Goal: Transaction & Acquisition: Purchase product/service

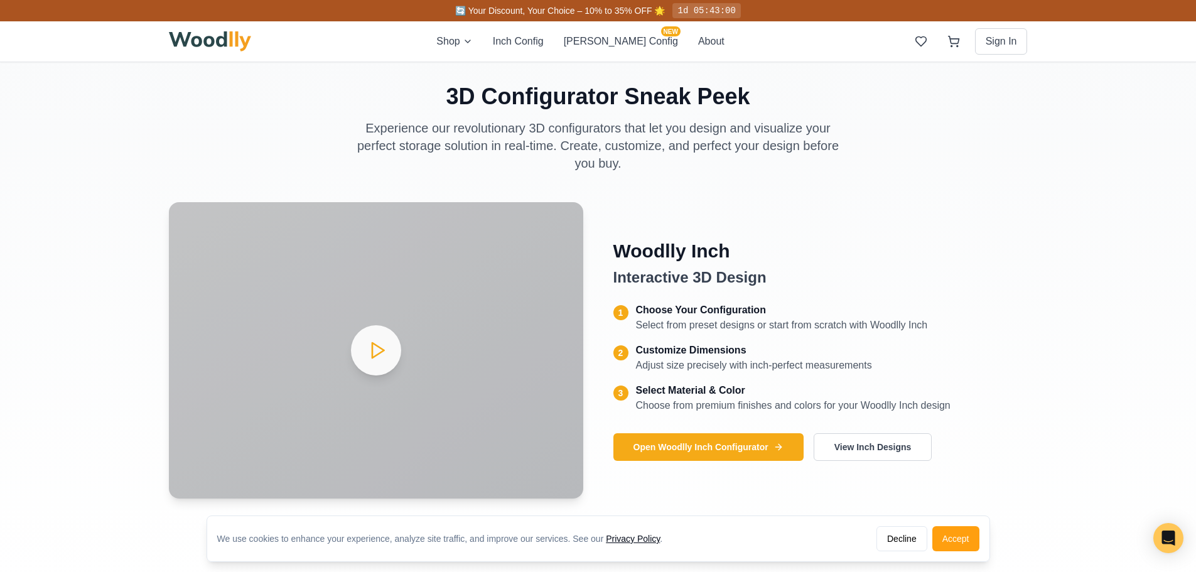
scroll to position [502, 0]
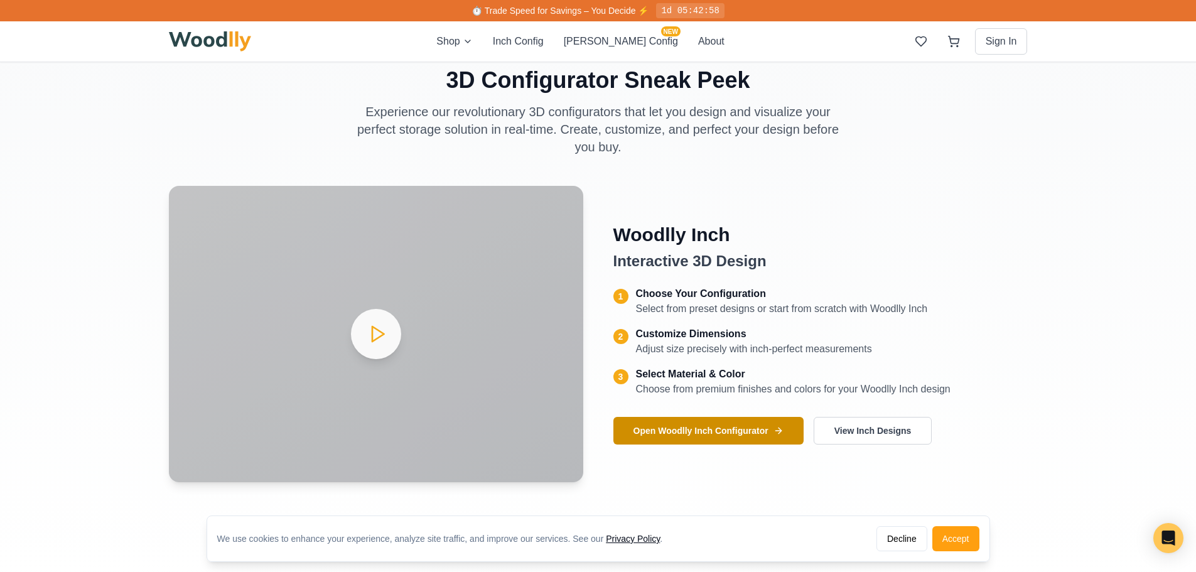
click at [693, 436] on button "Open Woodlly Inch Configurator" at bounding box center [709, 431] width 190 height 28
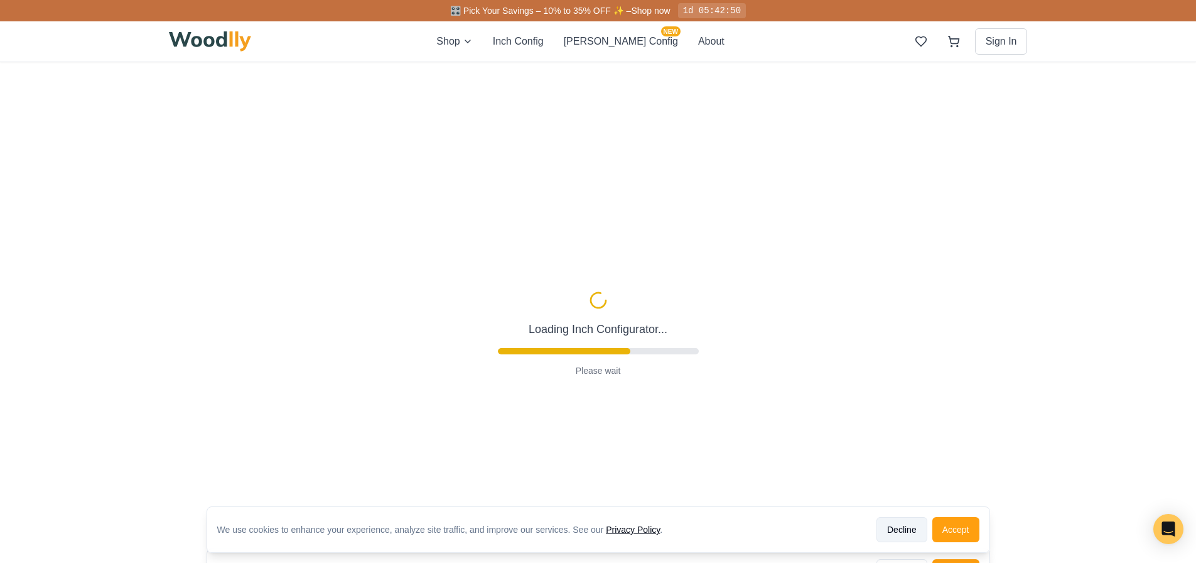
click at [890, 537] on button "Decline" at bounding box center [902, 529] width 51 height 25
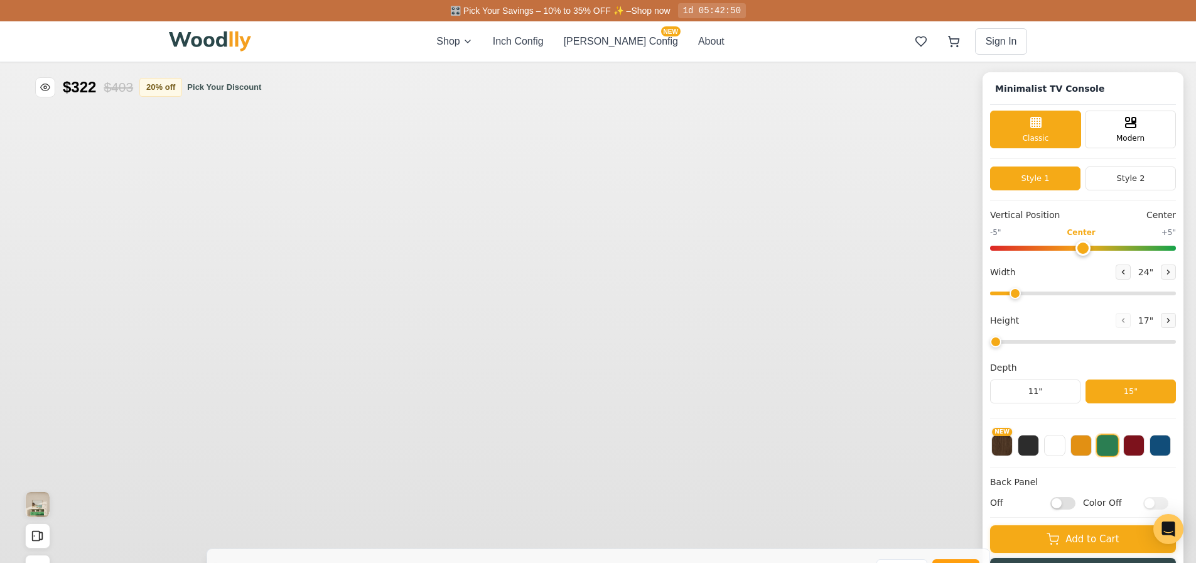
type input "63"
type input "2"
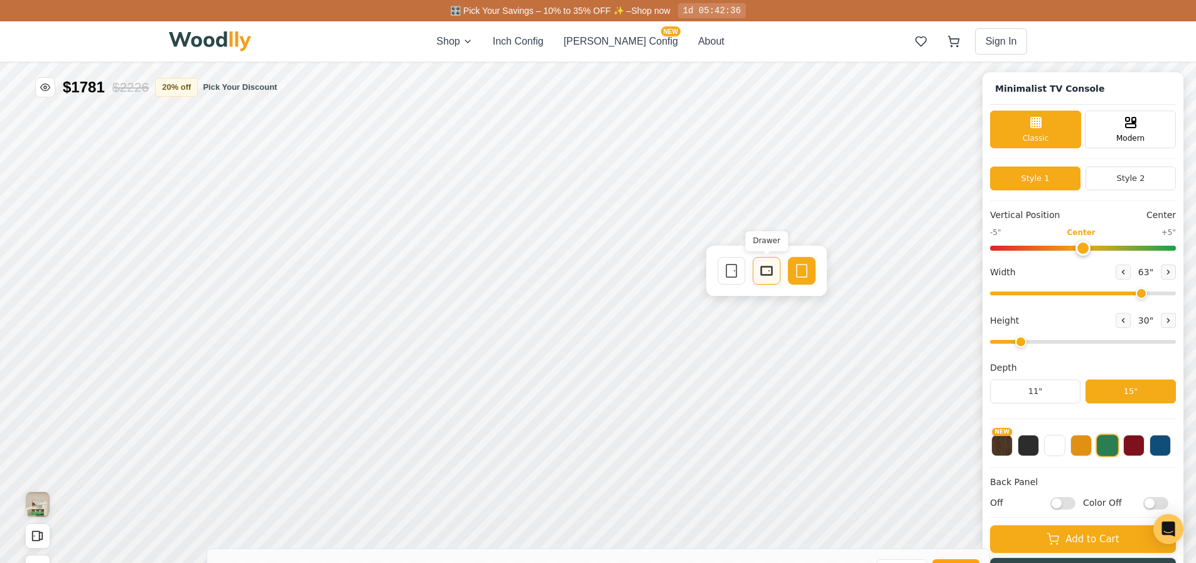
click at [778, 275] on div "Drawer" at bounding box center [767, 271] width 28 height 28
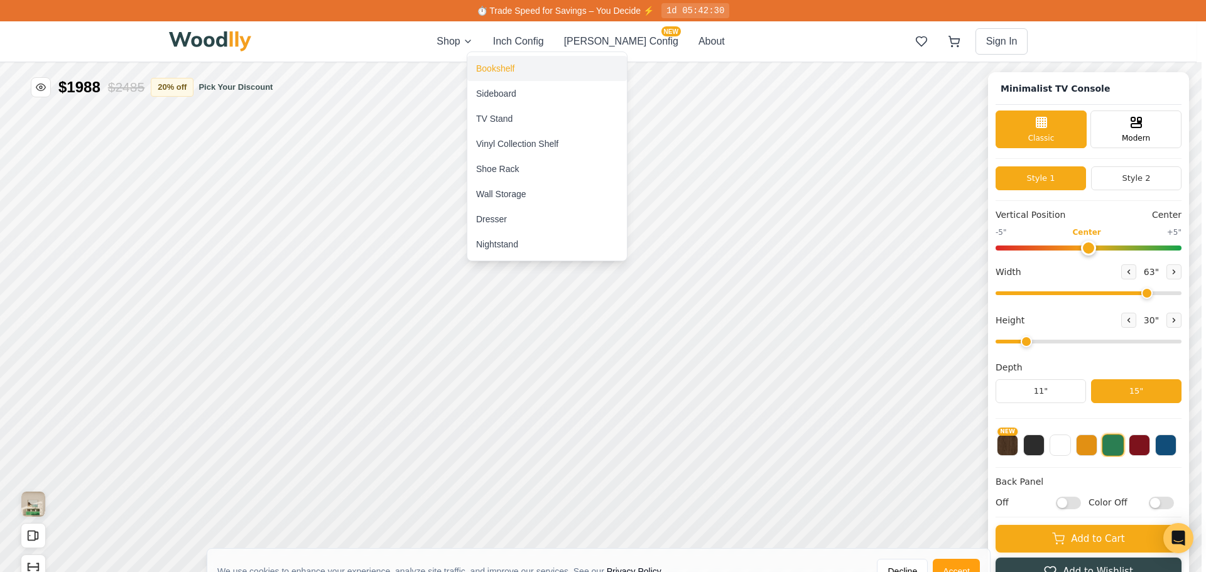
click at [545, 75] on div "Bookshelf" at bounding box center [547, 68] width 160 height 25
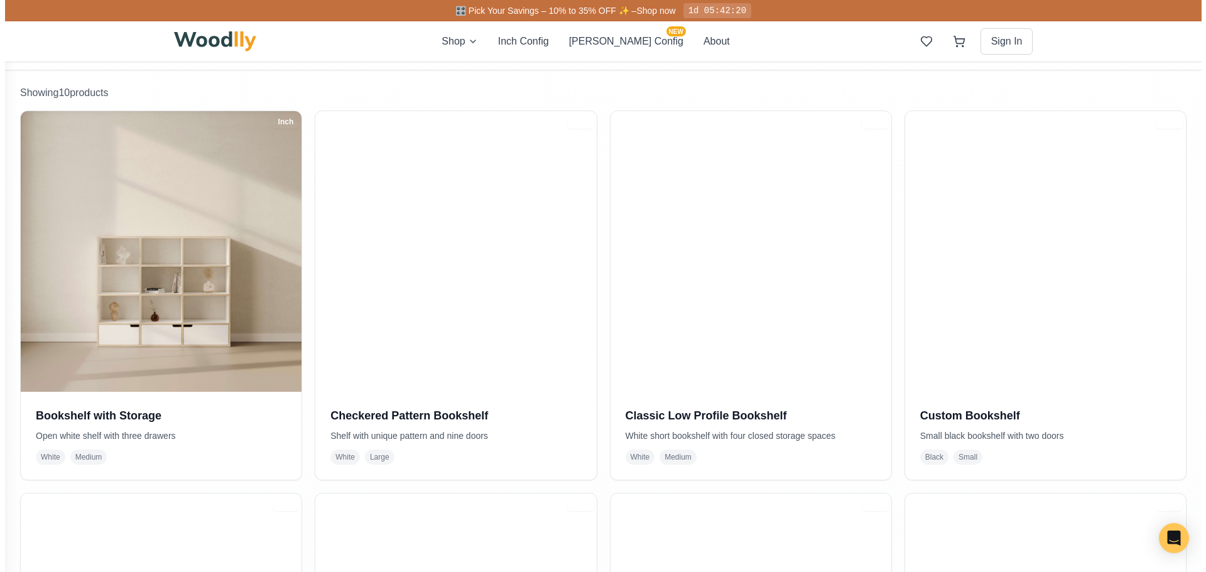
scroll to position [63, 0]
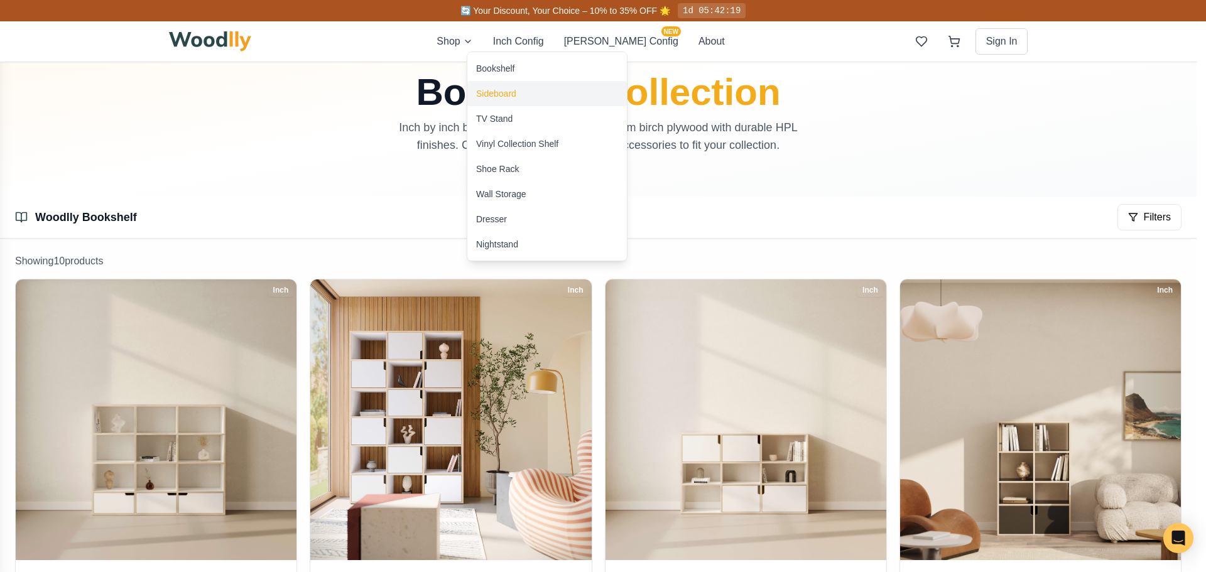
click at [512, 93] on div "Sideboard" at bounding box center [496, 93] width 40 height 13
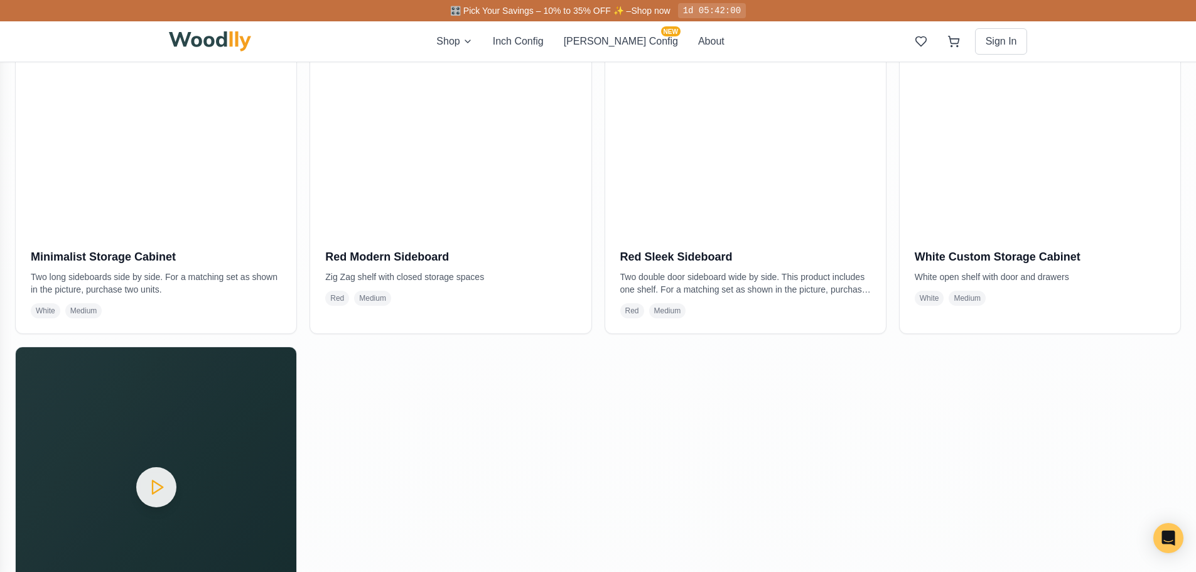
scroll to position [1068, 0]
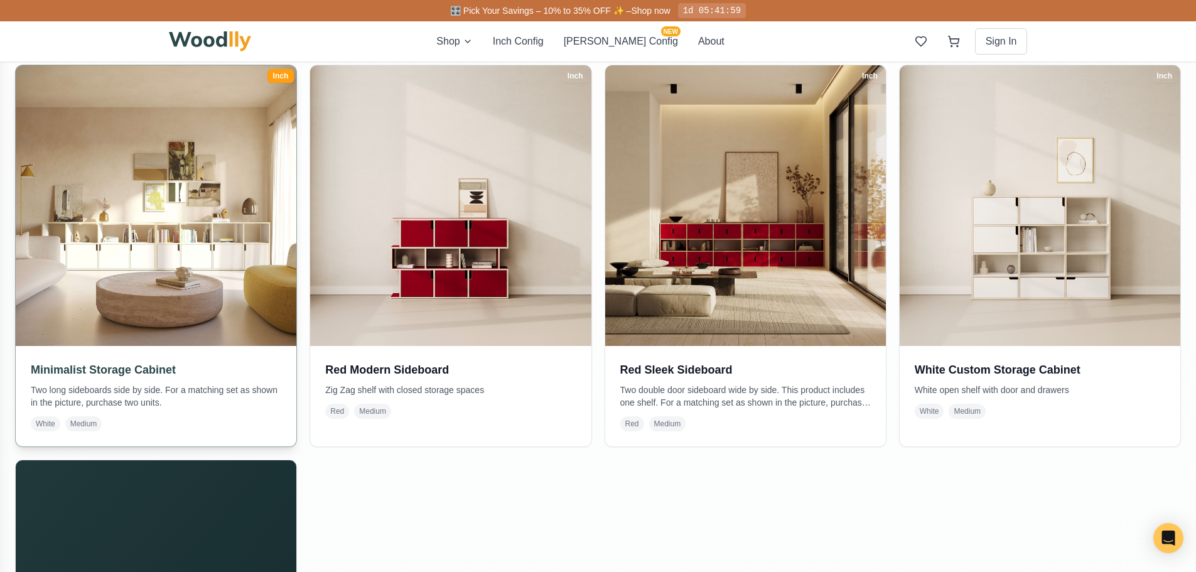
click at [239, 276] on img at bounding box center [156, 205] width 295 height 295
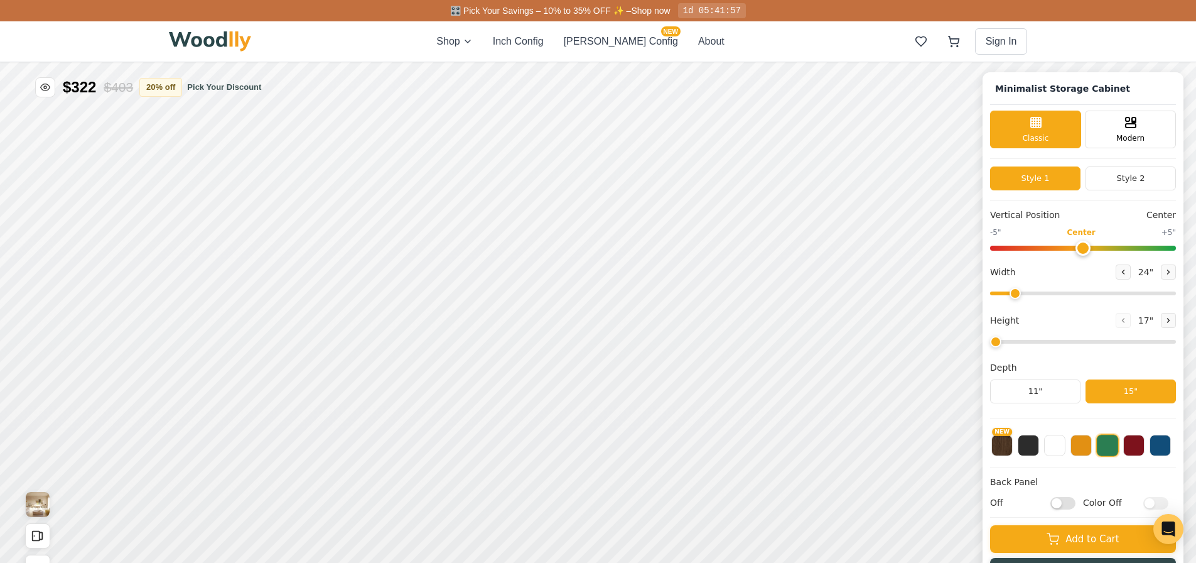
type input "72"
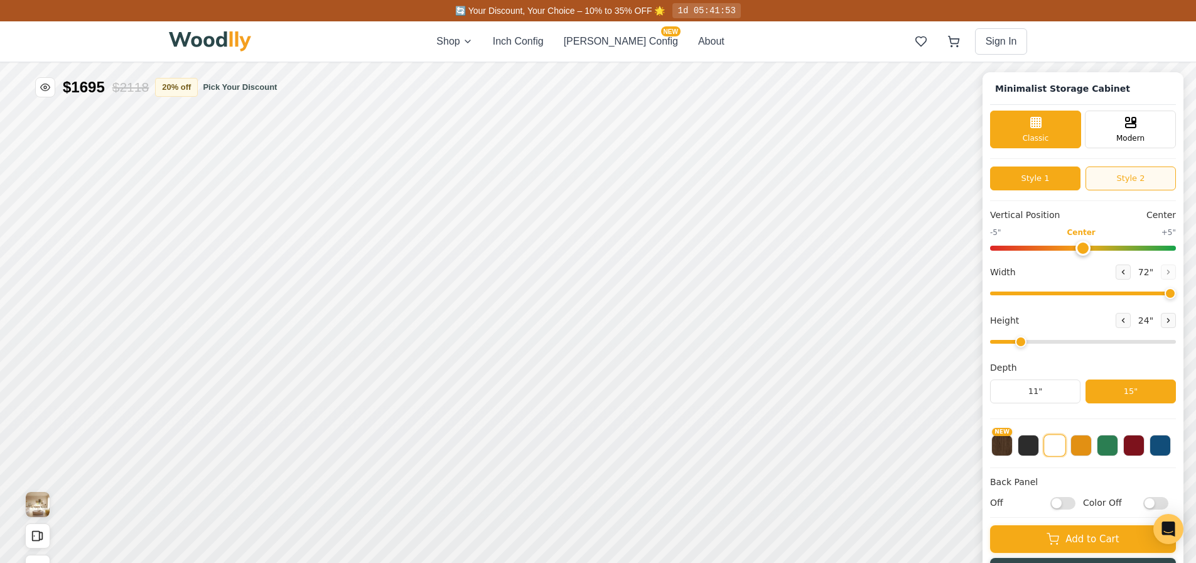
click at [1159, 176] on button "Style 2" at bounding box center [1131, 178] width 90 height 24
click at [1049, 180] on button "Style 1" at bounding box center [1035, 178] width 90 height 24
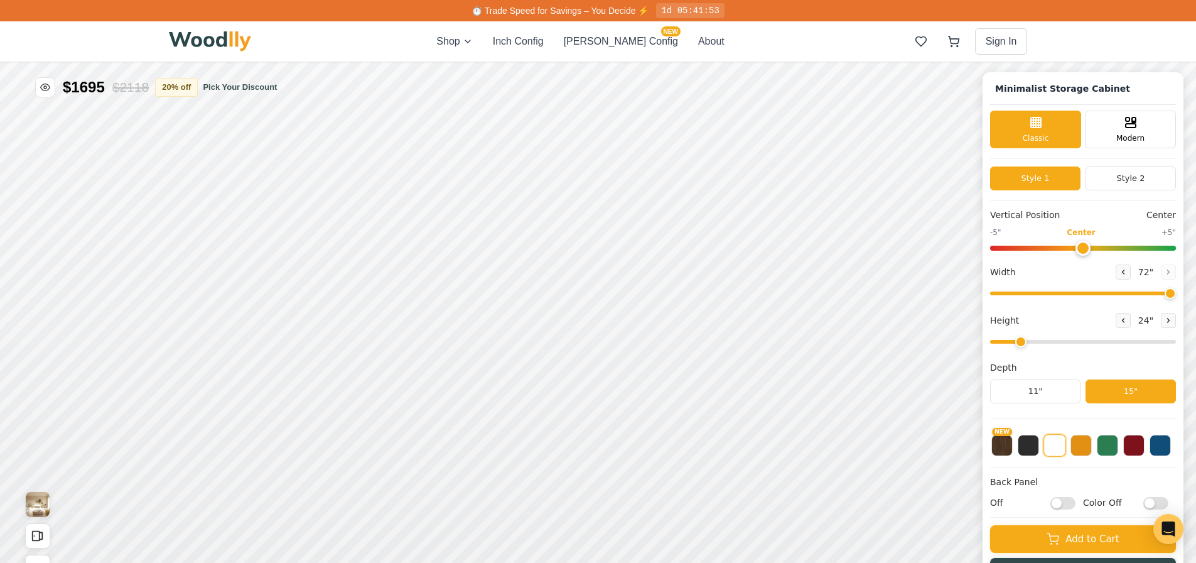
click at [1081, 180] on button "Style 1" at bounding box center [1035, 178] width 90 height 24
click at [1121, 177] on button "Style 2" at bounding box center [1131, 178] width 90 height 24
click at [1049, 178] on button "Style 1" at bounding box center [1035, 178] width 90 height 24
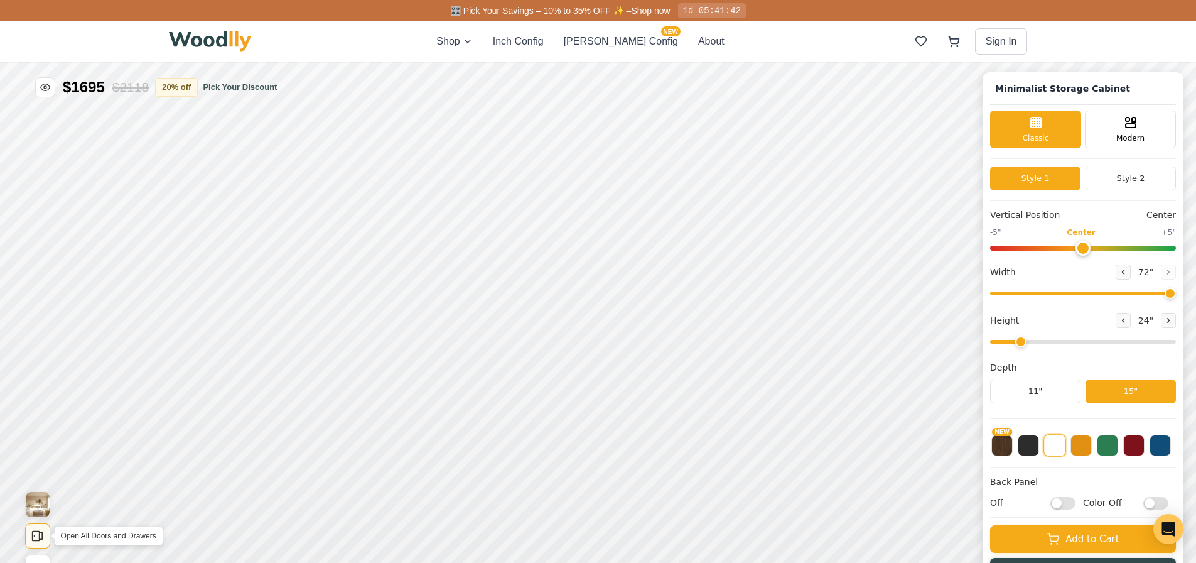
click at [41, 531] on icon "Open All Doors and Drawers" at bounding box center [38, 536] width 14 height 14
click at [41, 555] on button "Show Dimensions" at bounding box center [37, 567] width 25 height 25
click at [41, 544] on button "Close All Doors and Drawers" at bounding box center [37, 535] width 25 height 25
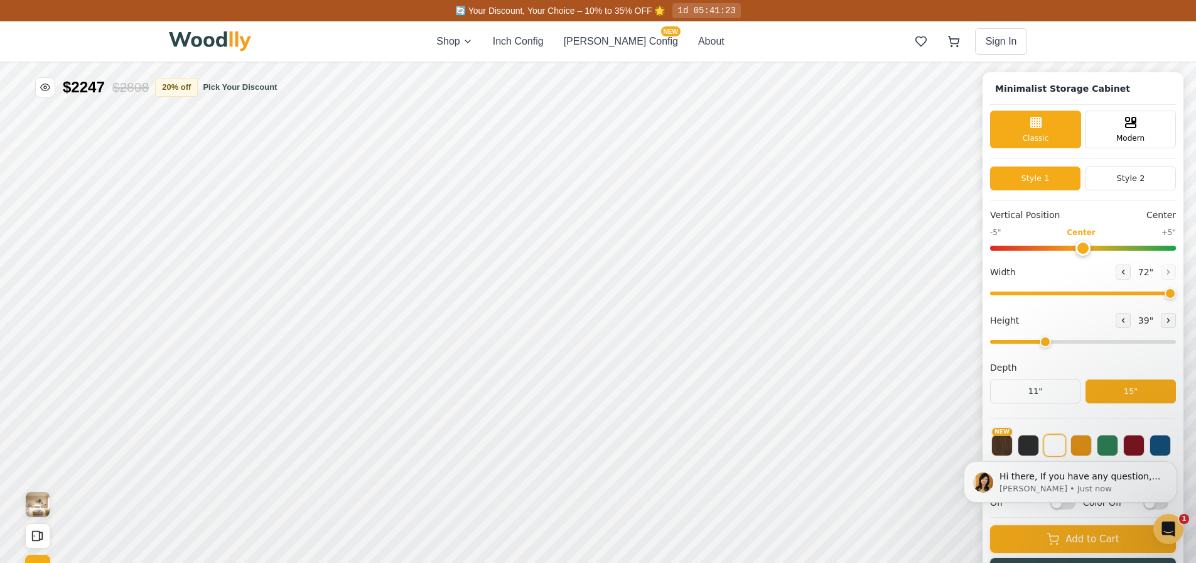
type input "2"
drag, startPoint x: 1031, startPoint y: 339, endPoint x: 1031, endPoint y: 358, distance: 18.8
click at [1031, 344] on input "range" at bounding box center [1083, 342] width 186 height 4
drag, startPoint x: 1165, startPoint y: 297, endPoint x: 1107, endPoint y: 305, distance: 58.3
type input "50"
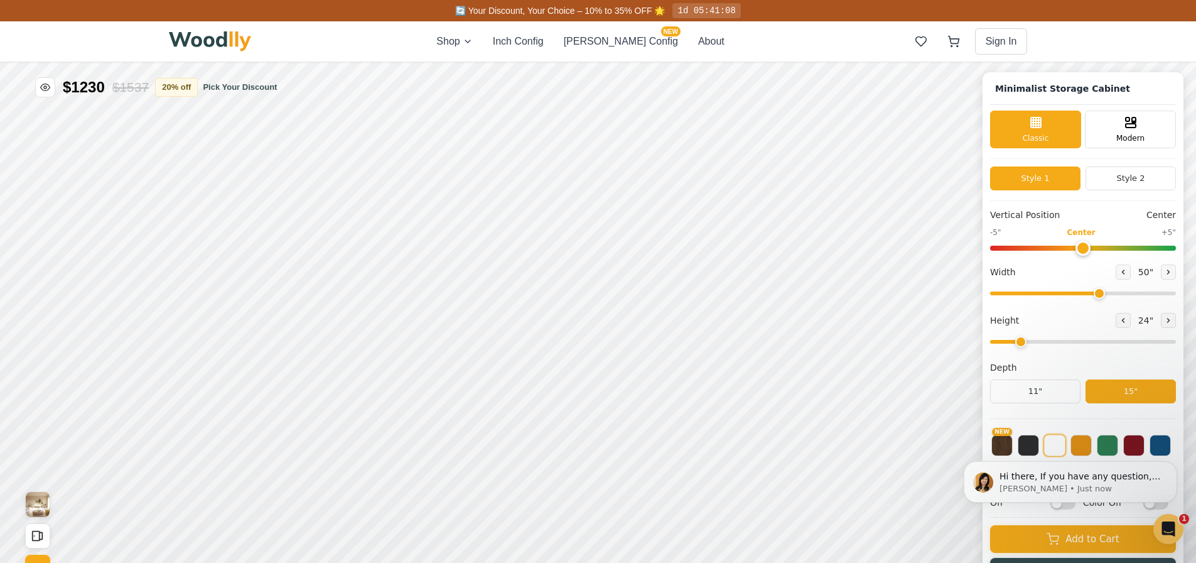
click at [1107, 295] on input "range" at bounding box center [1083, 293] width 186 height 4
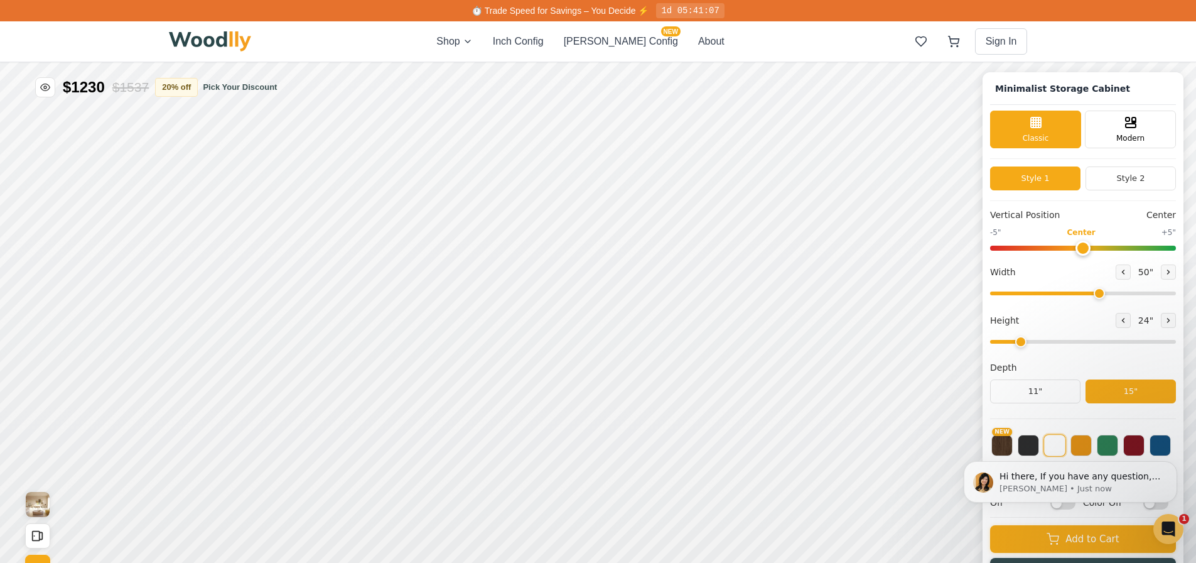
click at [1029, 440] on div "Hi there, If you have any question, we are right here for you. 😊 [PERSON_NAME] …" at bounding box center [1070, 423] width 231 height 157
click at [1002, 447] on div "Hi there, If you have any question, we are right here for you. 😊 [PERSON_NAME] …" at bounding box center [1070, 423] width 231 height 157
click at [1047, 449] on div "Hi there, If you have any question, we are right here for you. 😊 [PERSON_NAME] …" at bounding box center [1070, 423] width 231 height 157
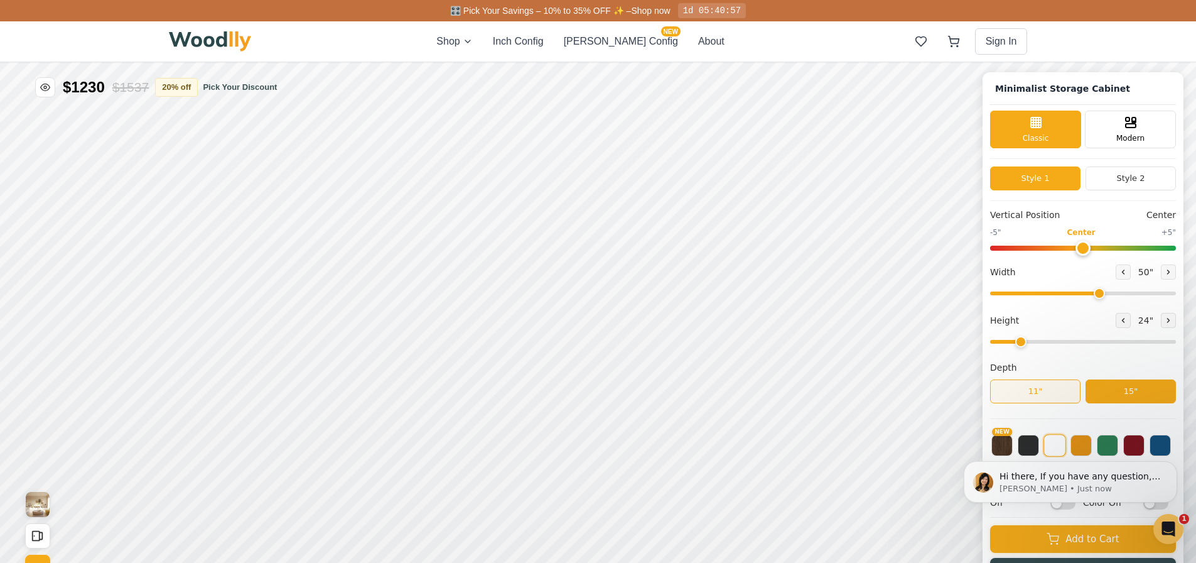
click at [1038, 395] on button "11"" at bounding box center [1035, 391] width 90 height 24
click at [1131, 390] on button "15"" at bounding box center [1131, 391] width 90 height 24
click at [1056, 396] on button "11"" at bounding box center [1035, 391] width 90 height 24
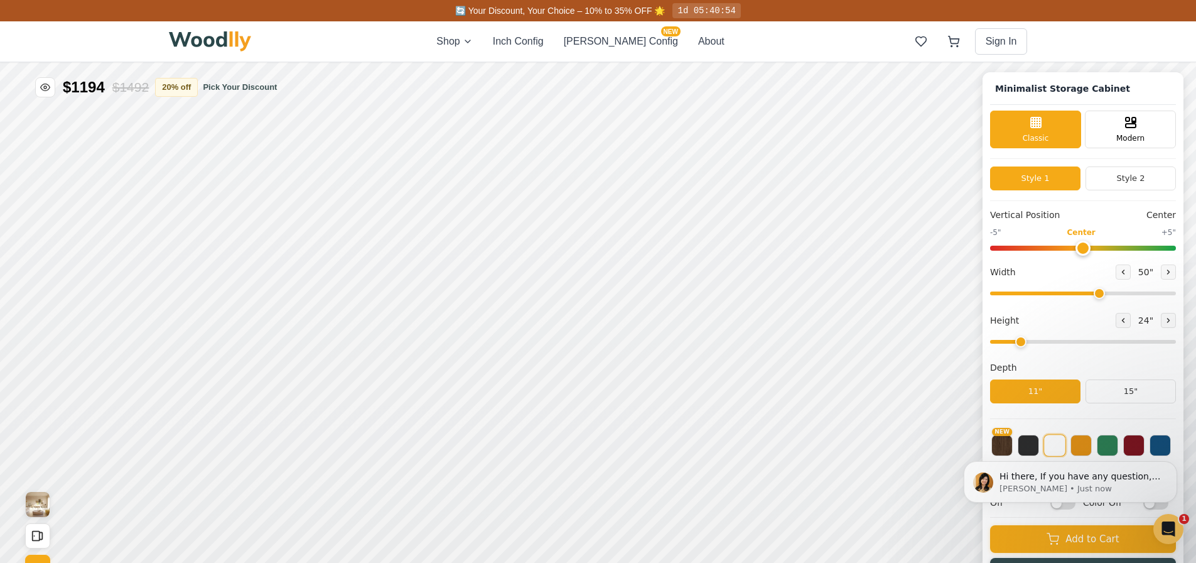
click at [1024, 443] on body "Hi there, If you have any question, we are right here for you. 😊 [PERSON_NAME] …" at bounding box center [1070, 482] width 241 height 84
click at [1174, 465] on icon "Dismiss notification" at bounding box center [1173, 464] width 4 height 4
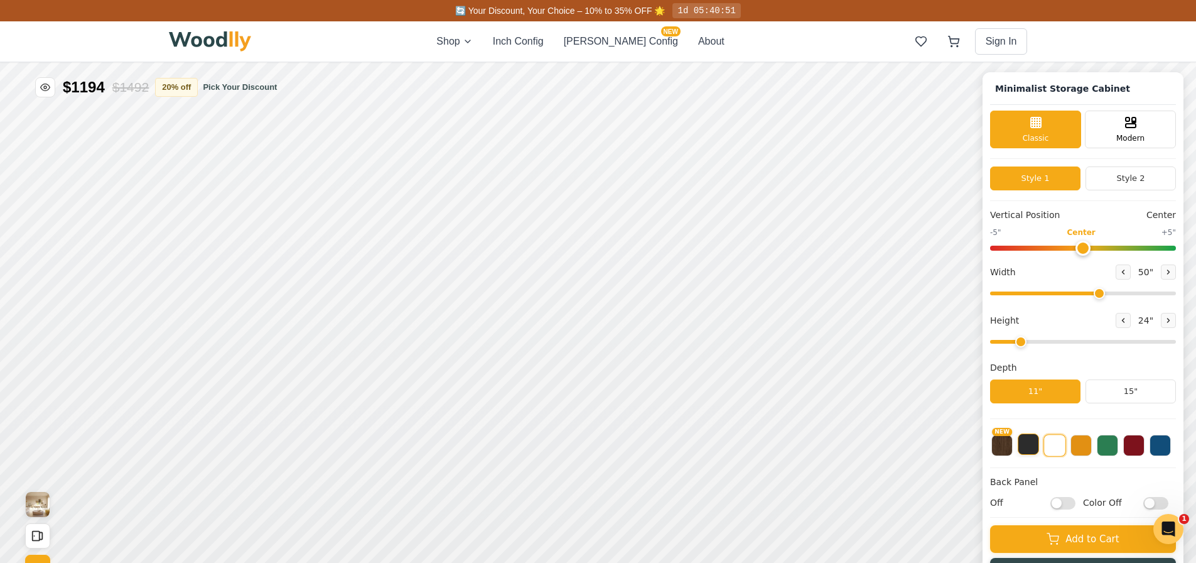
click at [1039, 445] on button at bounding box center [1028, 443] width 21 height 21
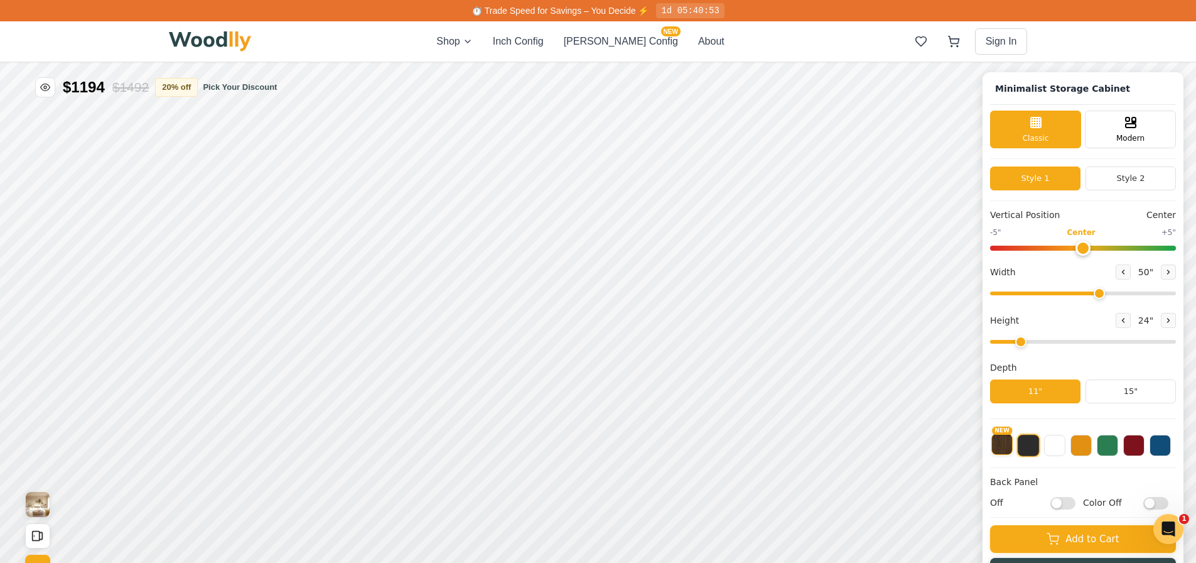
click at [1005, 444] on button "NEW" at bounding box center [1002, 443] width 21 height 21
click at [1066, 445] on button at bounding box center [1054, 443] width 21 height 21
click at [1092, 445] on button at bounding box center [1081, 443] width 21 height 21
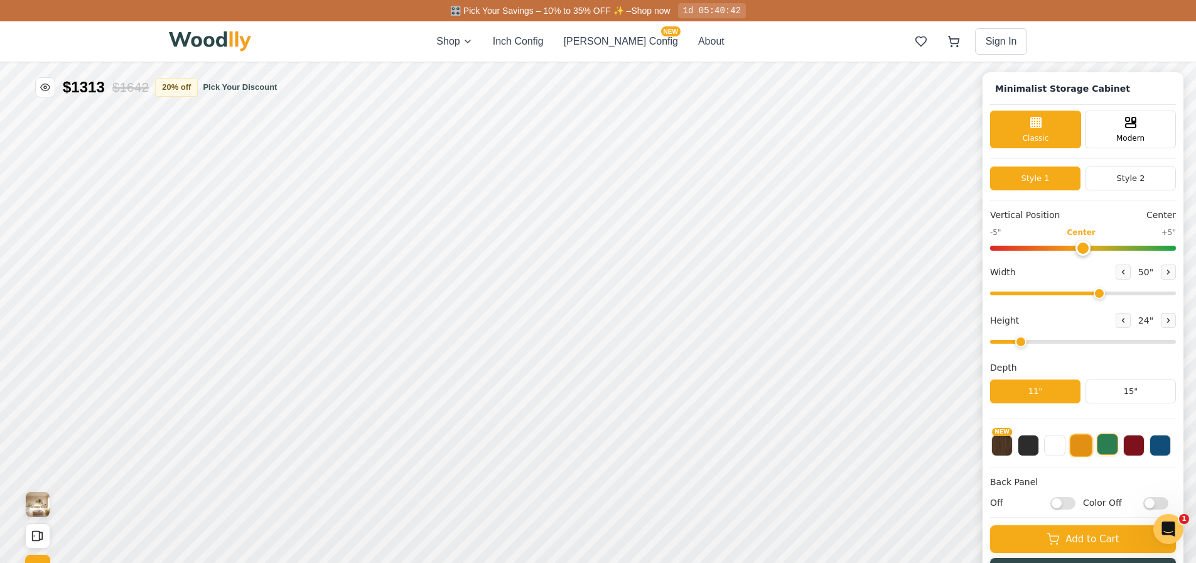
click at [1110, 447] on button at bounding box center [1107, 443] width 21 height 21
click at [1140, 445] on button at bounding box center [1133, 443] width 21 height 21
click at [1162, 449] on button at bounding box center [1160, 443] width 21 height 21
click at [1066, 450] on button at bounding box center [1054, 443] width 21 height 21
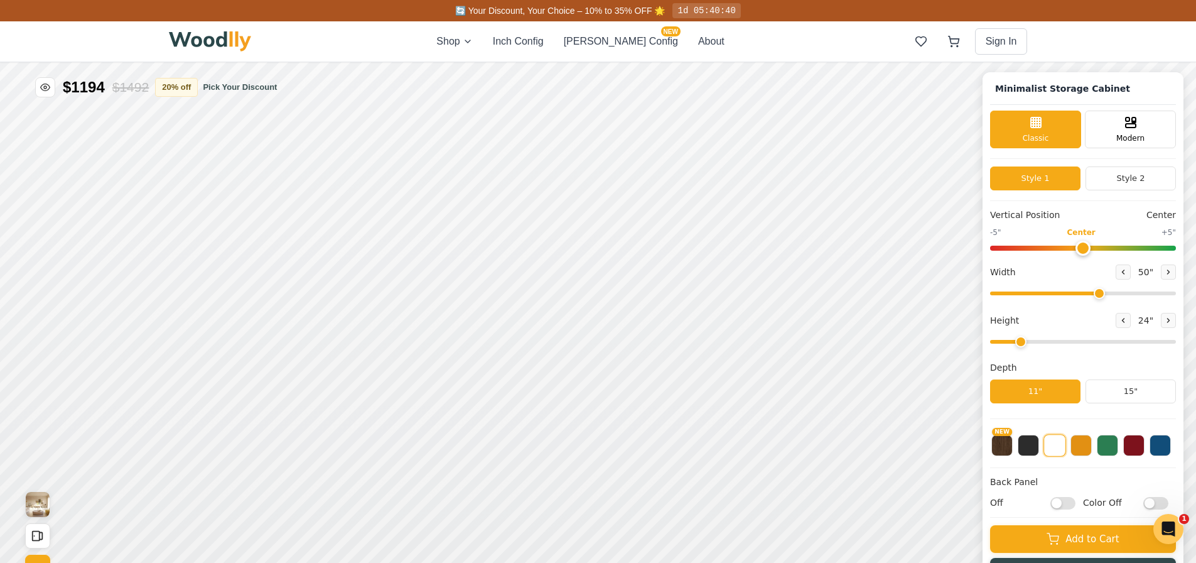
scroll to position [4, 0]
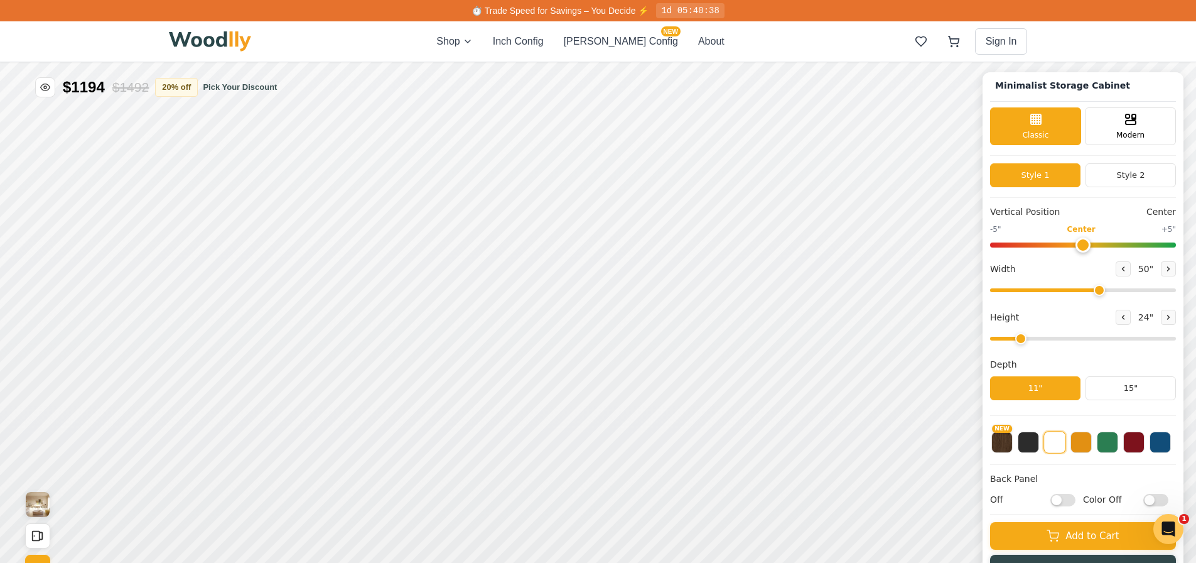
click at [1028, 486] on div "Back Panel Off Color Off" at bounding box center [1083, 493] width 186 height 42
click at [1064, 499] on input "Off" at bounding box center [1063, 500] width 25 height 13
click at [1076, 497] on input "On" at bounding box center [1063, 500] width 25 height 13
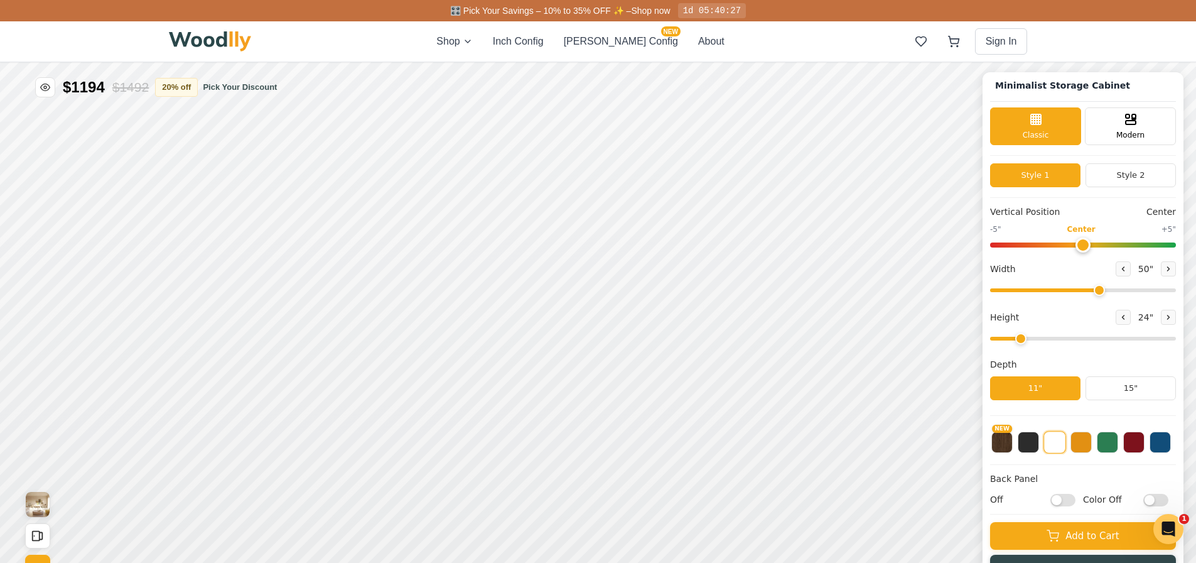
click at [1064, 503] on input "Off" at bounding box center [1063, 500] width 25 height 13
click at [1064, 503] on input "On" at bounding box center [1063, 500] width 25 height 13
checkbox input "false"
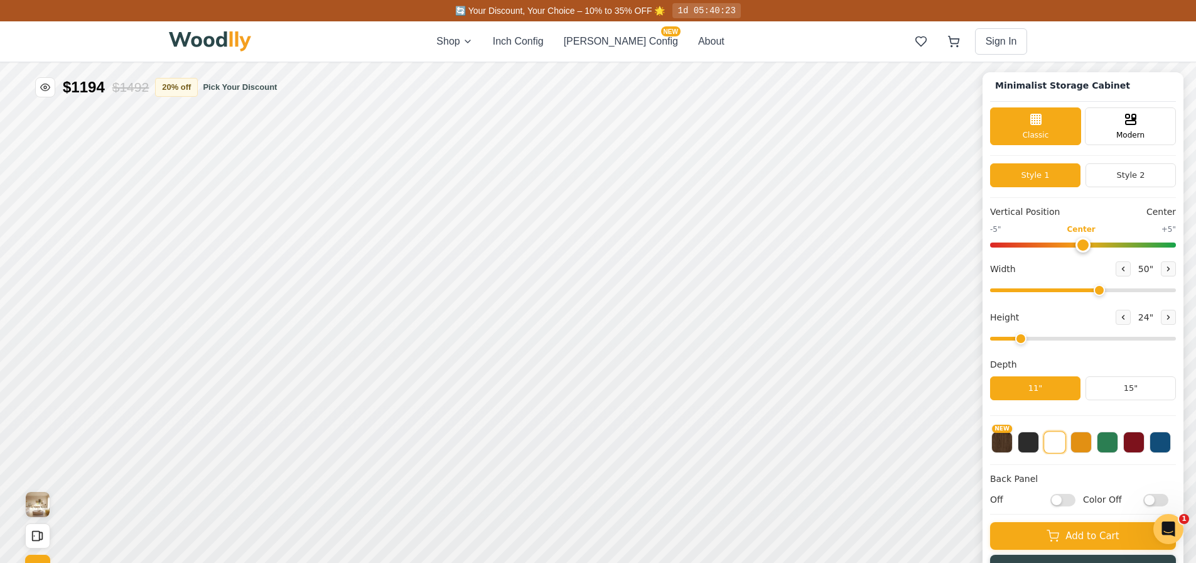
click at [1159, 503] on input "Color Off" at bounding box center [1156, 500] width 25 height 13
click at [1169, 495] on input "Color On" at bounding box center [1156, 500] width 25 height 13
click at [1159, 501] on input "Color Off" at bounding box center [1156, 500] width 25 height 13
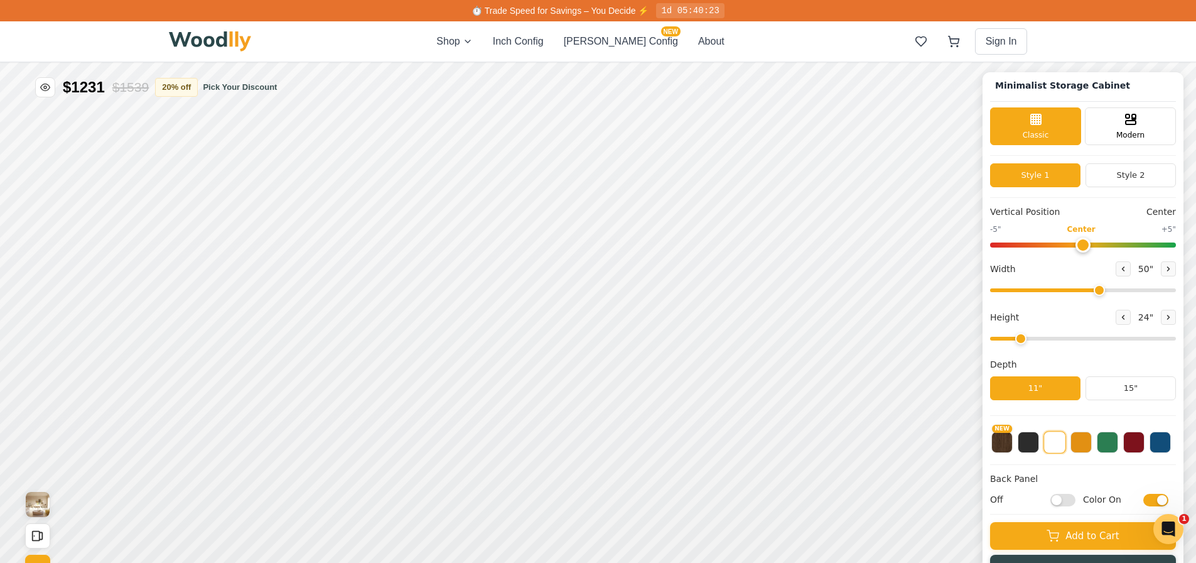
click at [1159, 501] on input "Color On" at bounding box center [1156, 500] width 25 height 13
checkbox input "false"
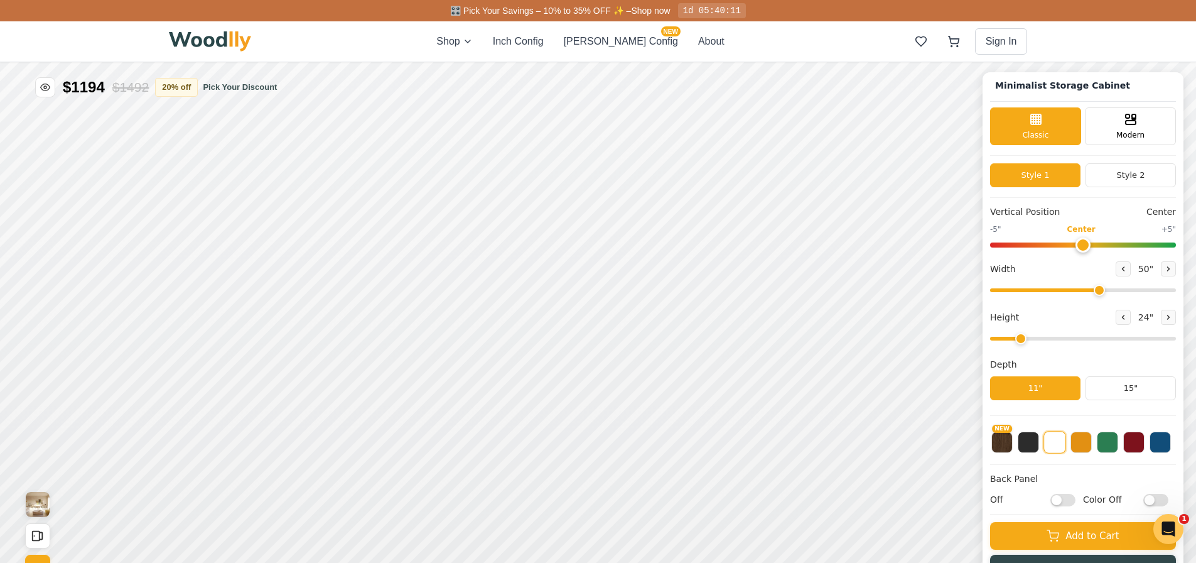
click at [1193, 62] on div "Minimalist Storage Cabinet Classic Modern Style 1 Style 2 Vertical Position Cen…" at bounding box center [598, 62] width 1196 height 0
click at [1069, 492] on div "Back Panel Off Color Off" at bounding box center [1083, 493] width 186 height 42
click at [1066, 502] on input "Off" at bounding box center [1063, 500] width 25 height 13
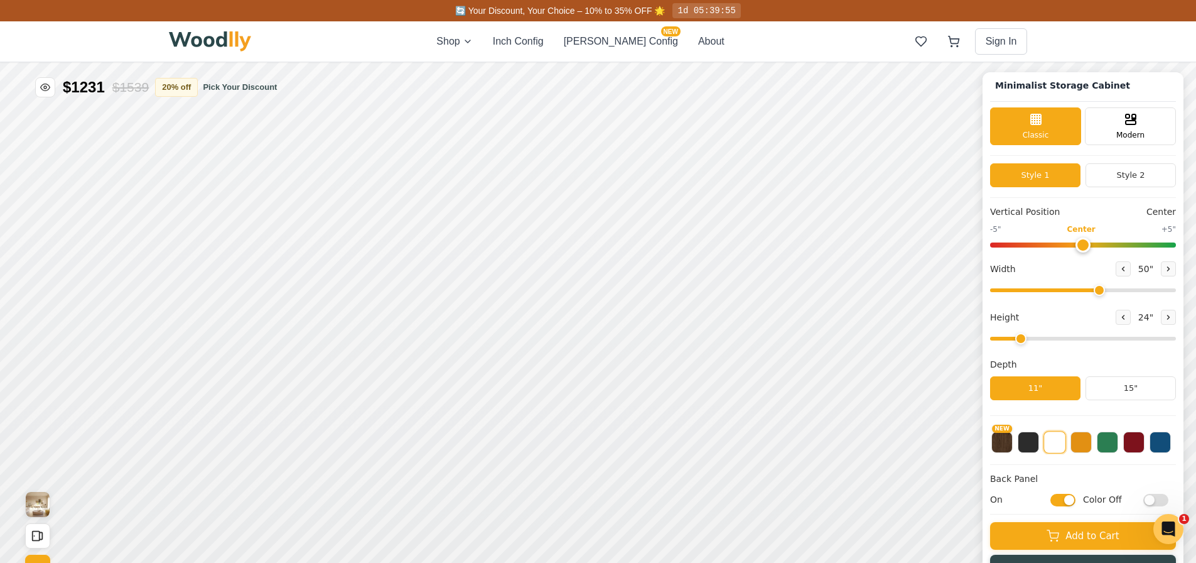
click at [1076, 500] on input "On" at bounding box center [1063, 500] width 25 height 13
checkbox input "false"
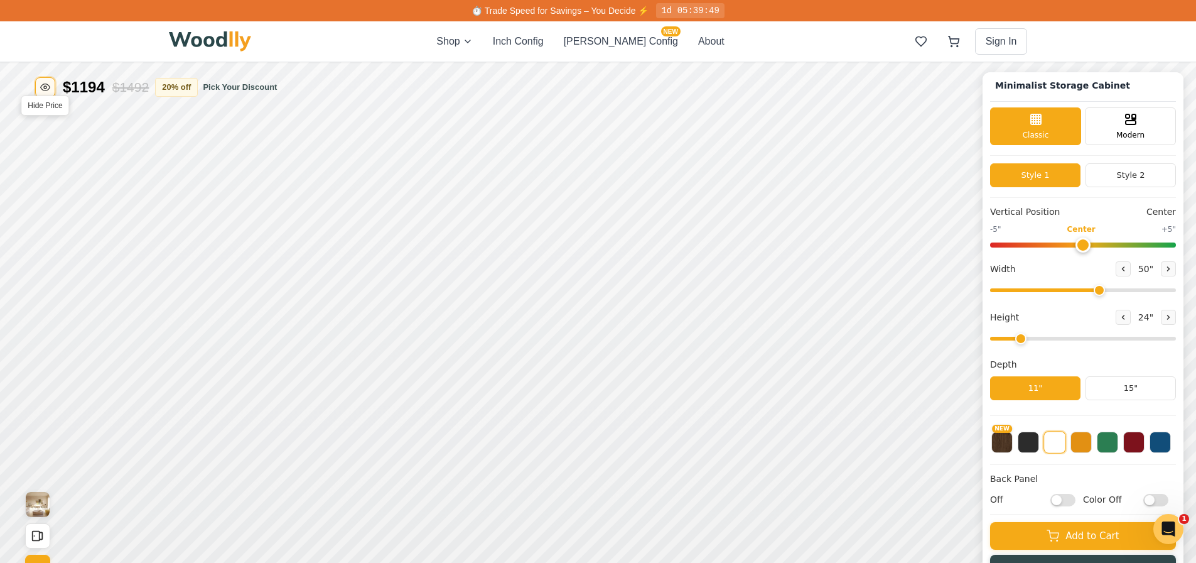
click at [43, 86] on icon "Toggle price visibility" at bounding box center [45, 87] width 10 height 10
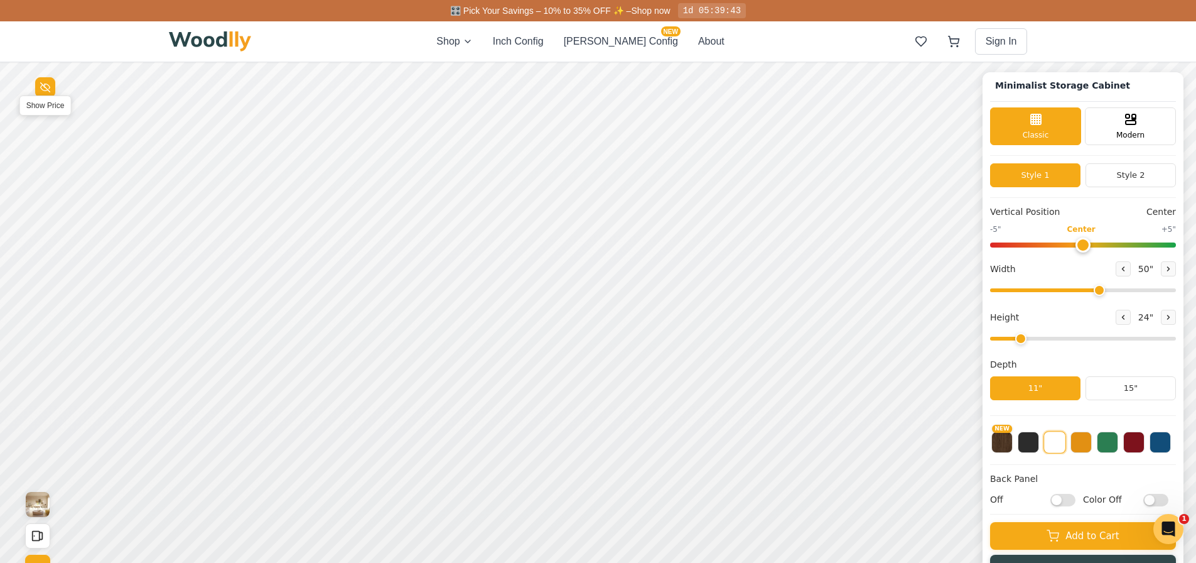
click at [43, 86] on line "Toggle price visibility" at bounding box center [45, 87] width 9 height 9
click at [180, 81] on button "20 % off" at bounding box center [176, 86] width 43 height 19
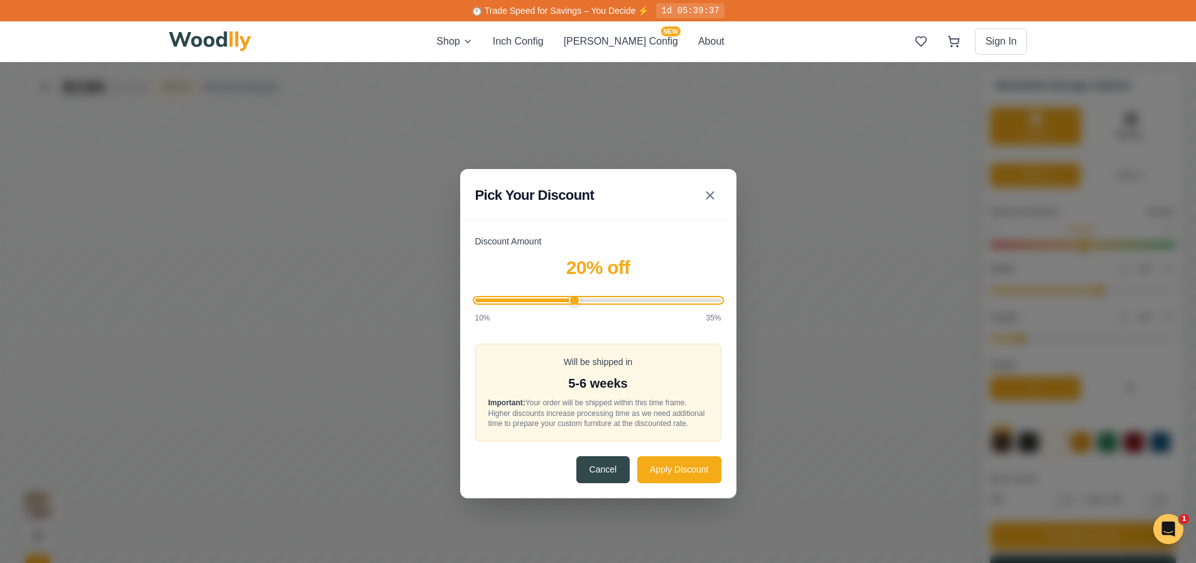
drag, startPoint x: 580, startPoint y: 300, endPoint x: 577, endPoint y: 318, distance: 17.8
click at [577, 302] on input "Discount Amount" at bounding box center [598, 300] width 246 height 4
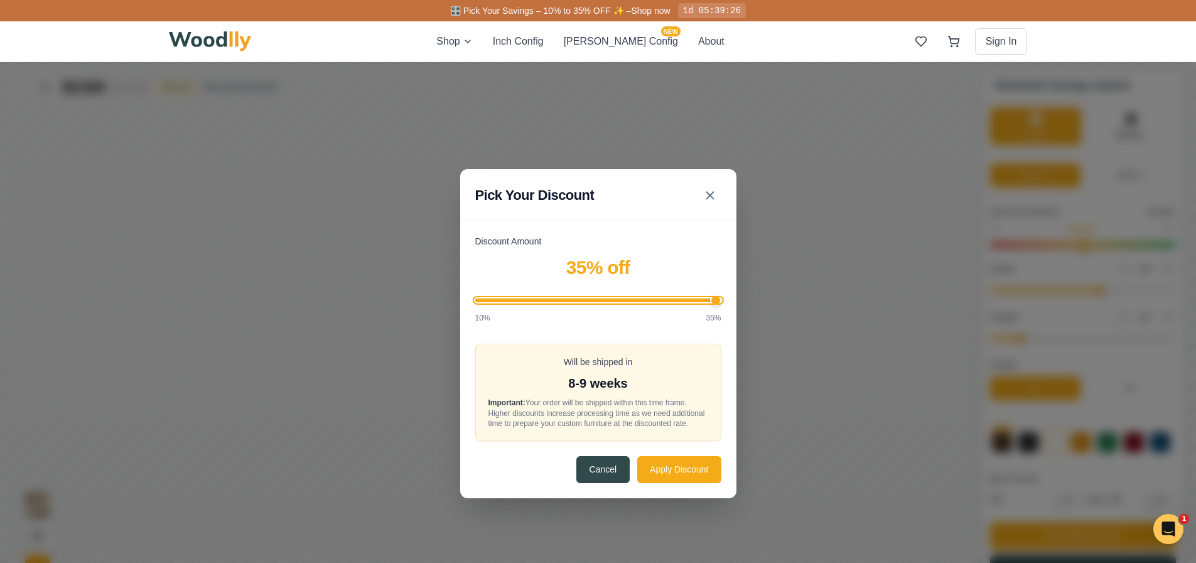
drag, startPoint x: 578, startPoint y: 301, endPoint x: 789, endPoint y: 322, distance: 211.3
type input "35"
click at [722, 302] on input "Discount Amount" at bounding box center [598, 300] width 246 height 4
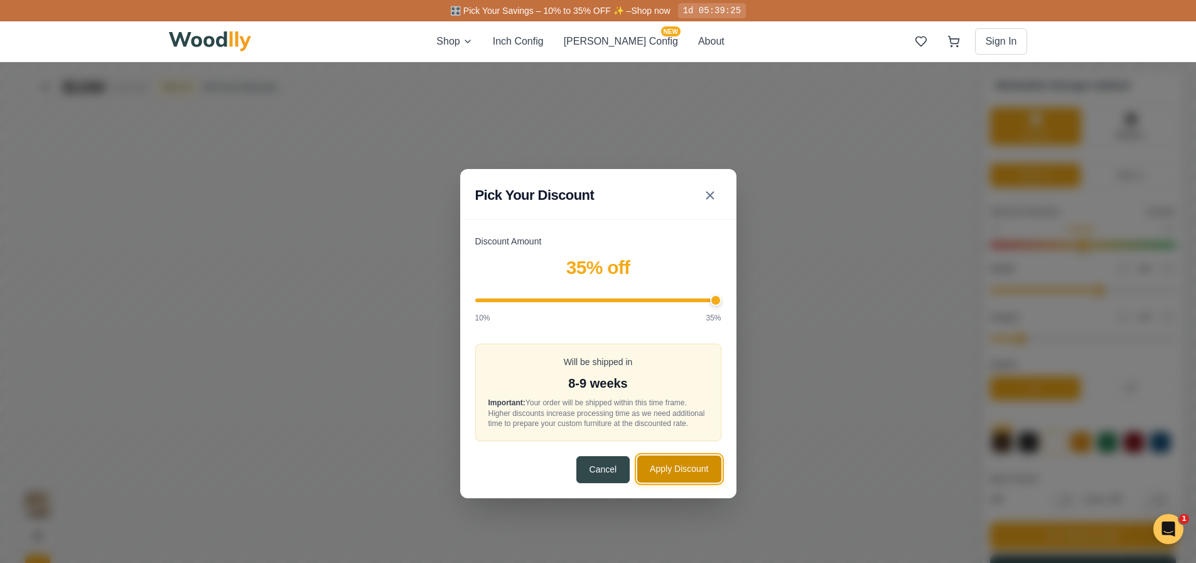
click at [696, 457] on button "Apply Discount" at bounding box center [679, 468] width 84 height 27
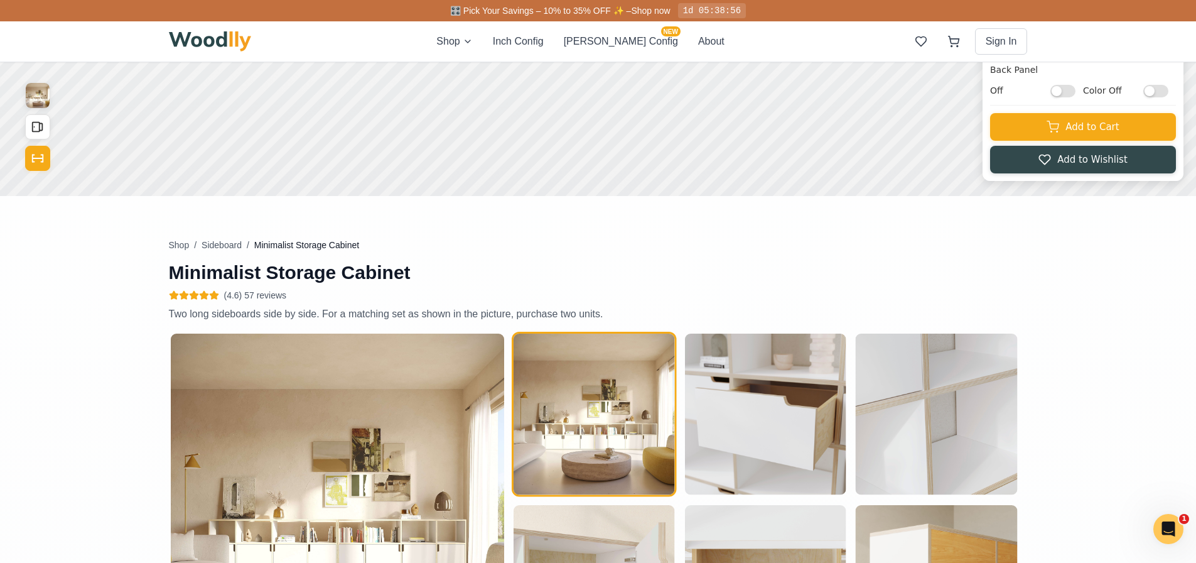
scroll to position [502, 0]
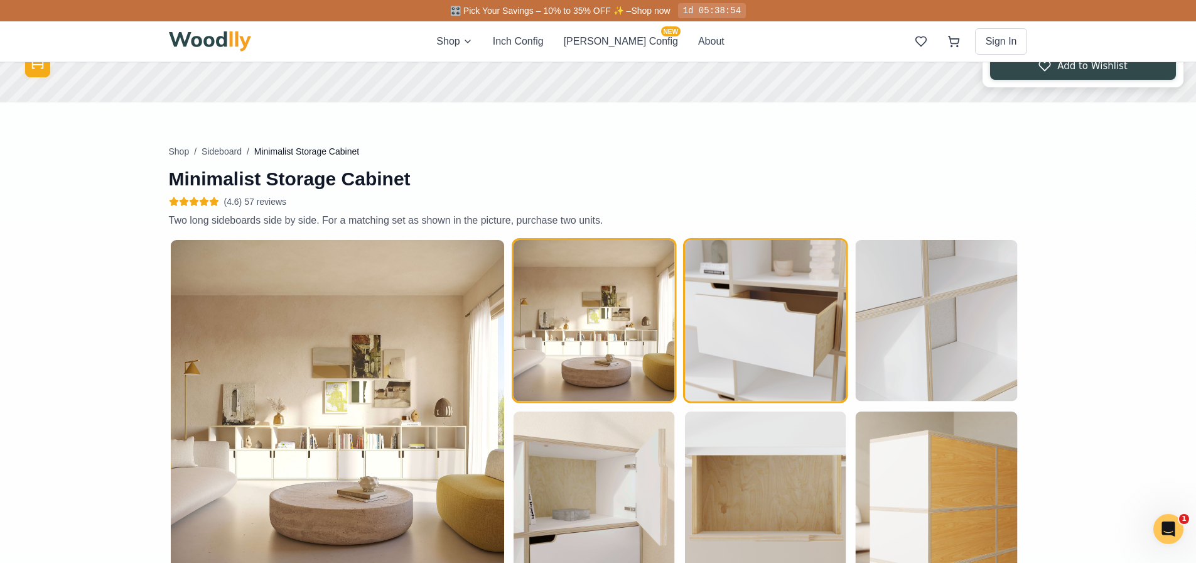
click at [819, 329] on img "button" at bounding box center [765, 320] width 161 height 161
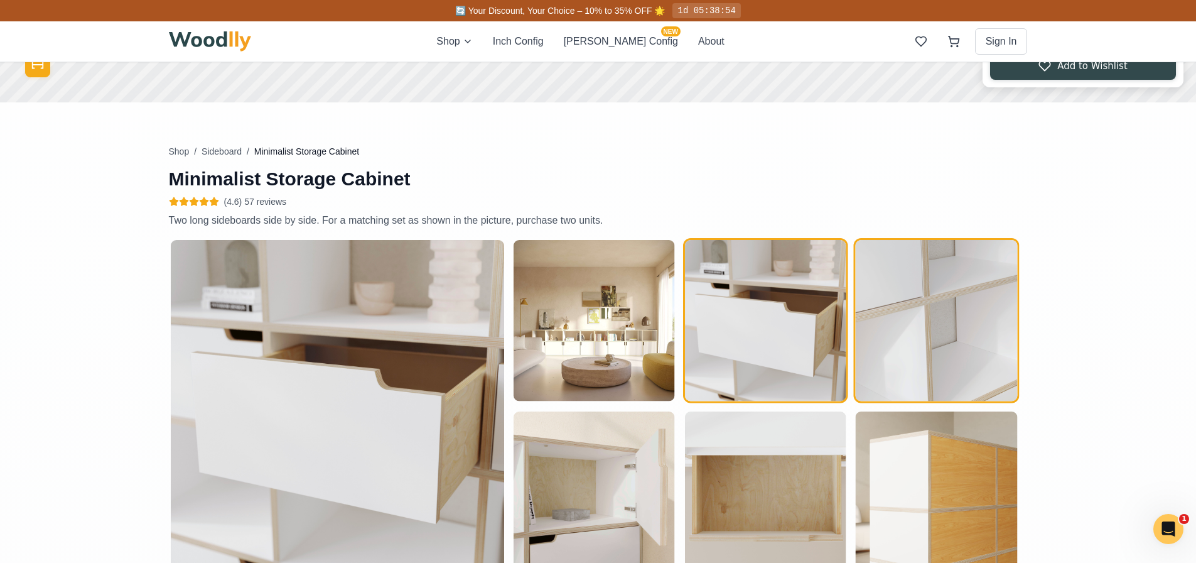
click at [977, 330] on img "button" at bounding box center [936, 320] width 161 height 161
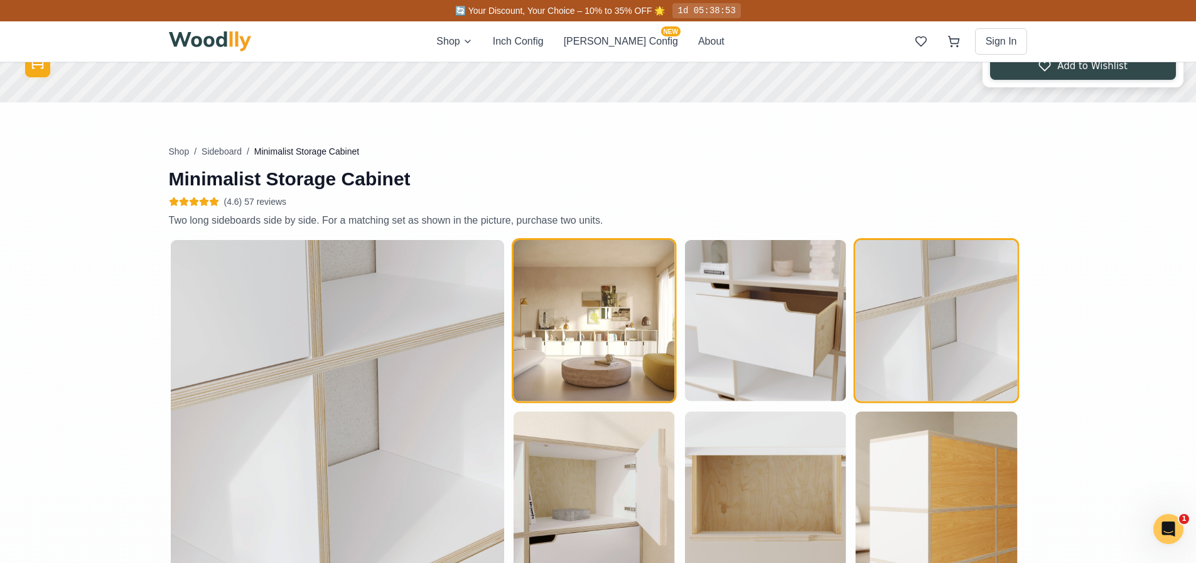
click at [634, 367] on img "button" at bounding box center [594, 320] width 161 height 161
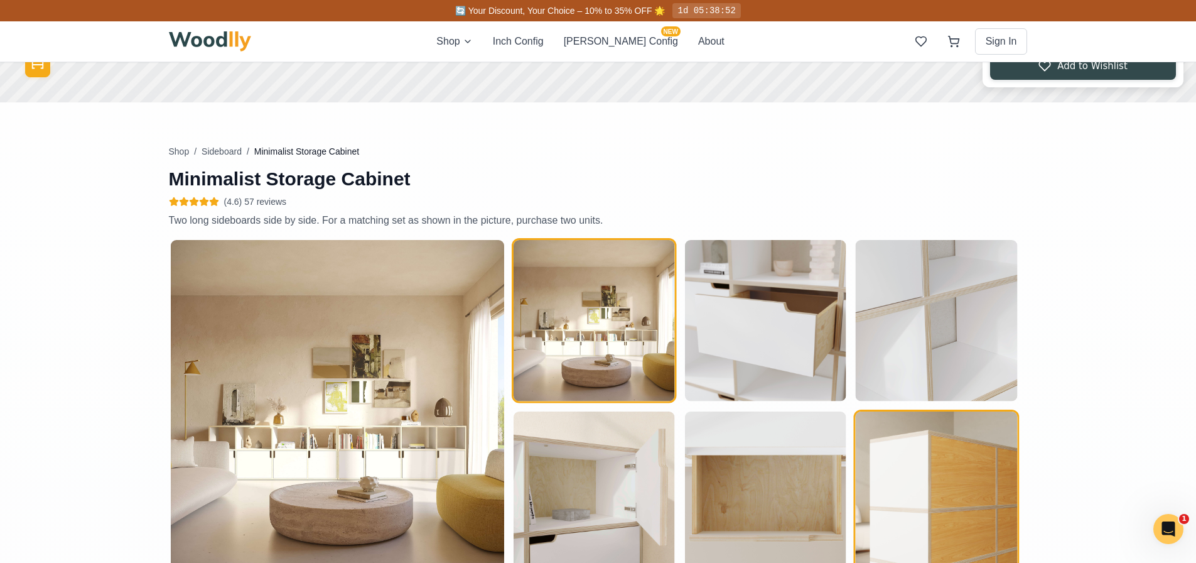
click at [938, 480] on img "button" at bounding box center [936, 491] width 161 height 161
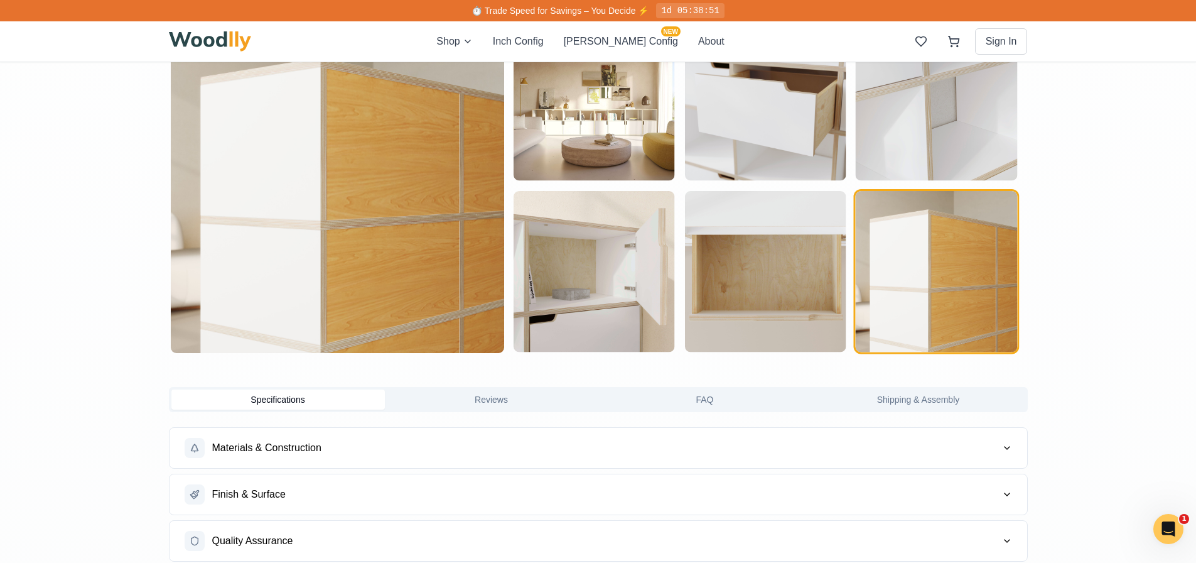
scroll to position [754, 0]
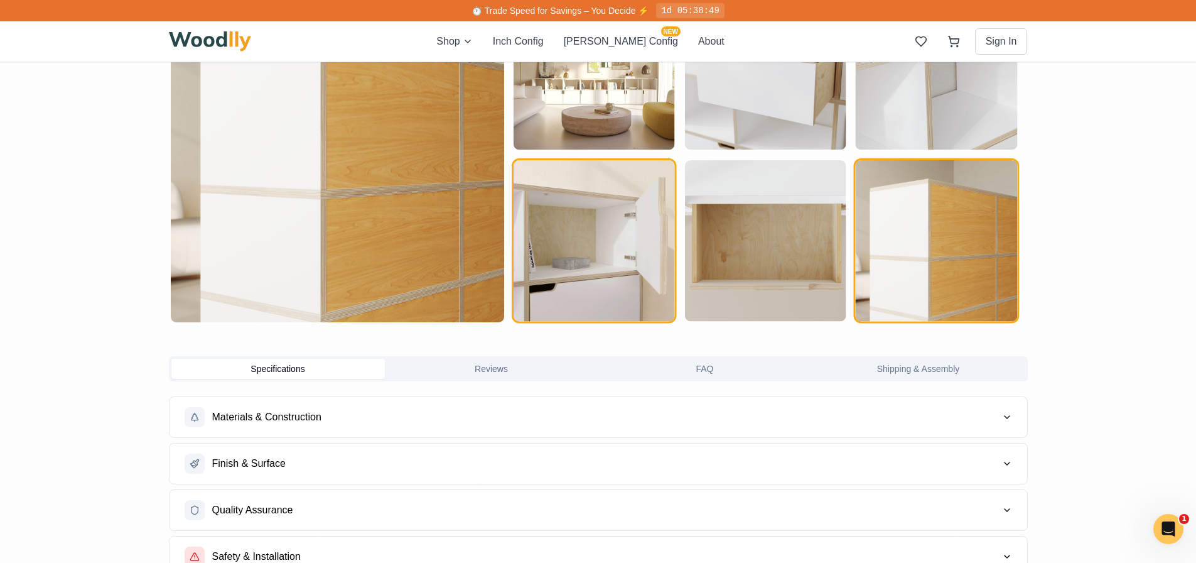
click at [545, 268] on img "button" at bounding box center [594, 240] width 161 height 161
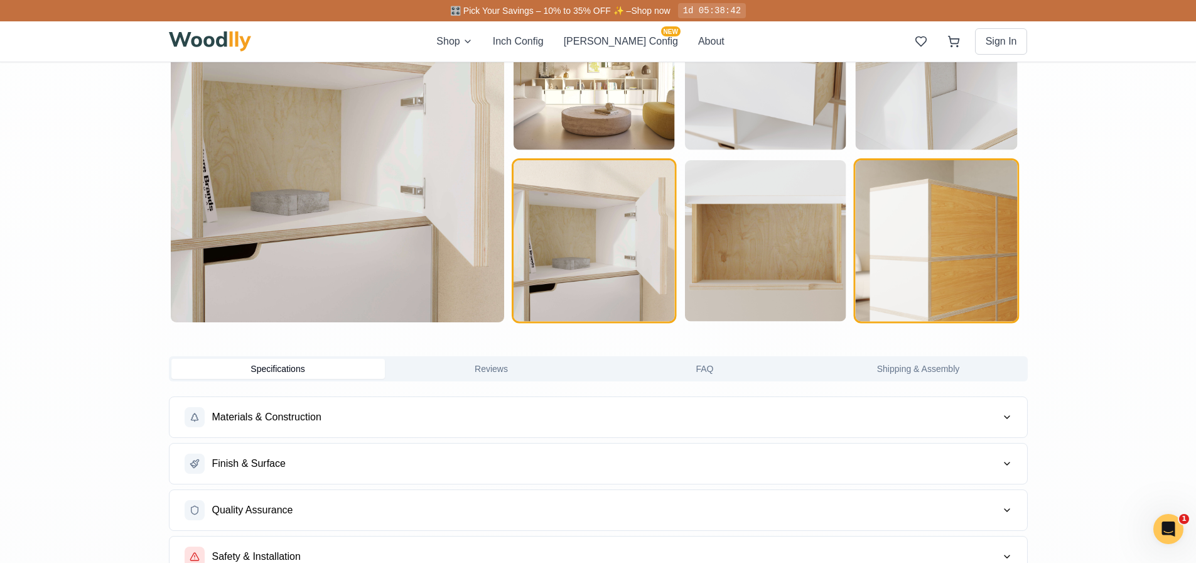
click at [956, 255] on img "button" at bounding box center [936, 240] width 161 height 161
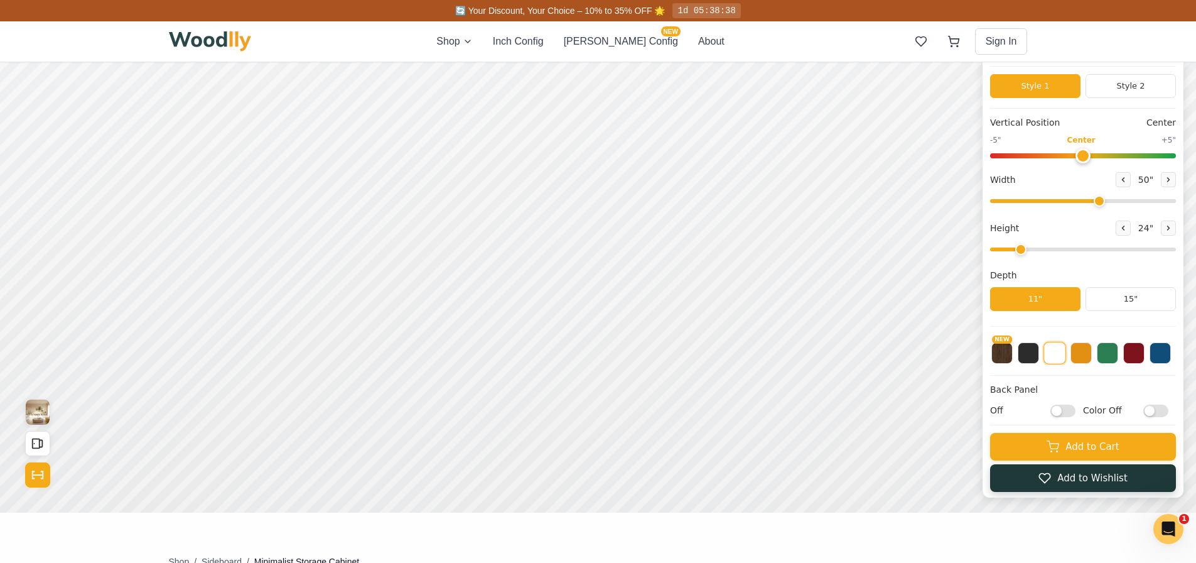
scroll to position [0, 0]
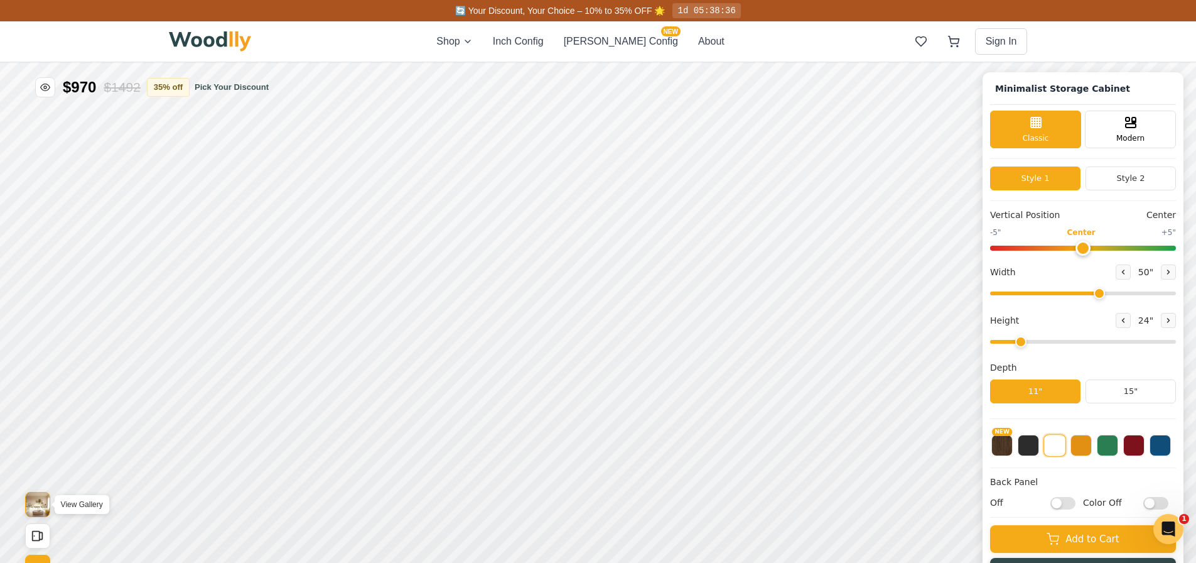
click at [35, 497] on img "View Gallery" at bounding box center [38, 504] width 24 height 25
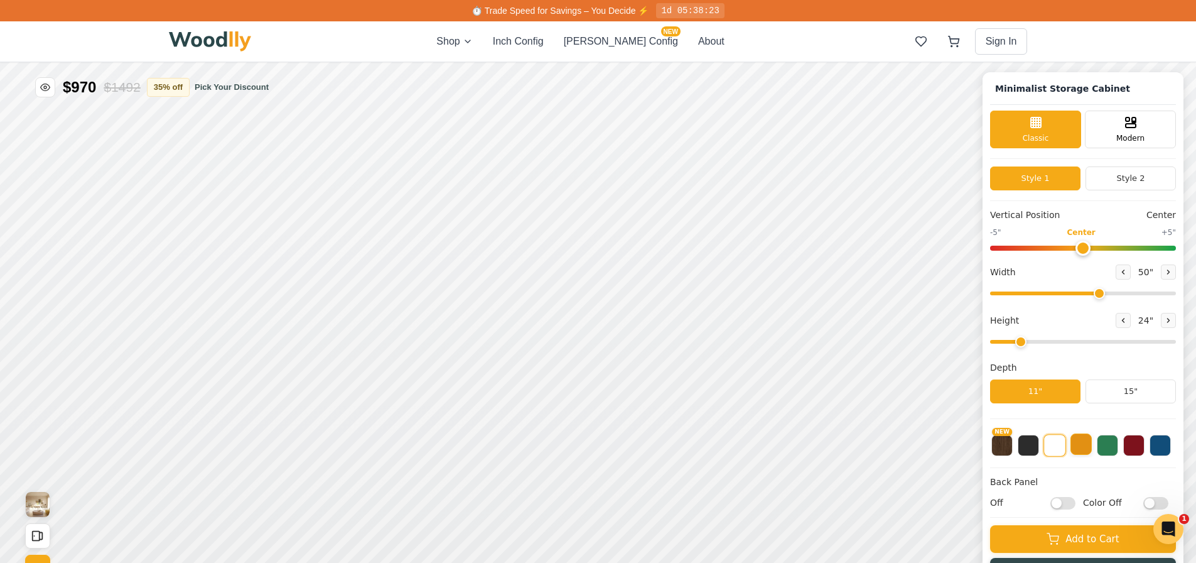
click at [1090, 448] on button at bounding box center [1081, 443] width 21 height 21
click at [1009, 450] on button "NEW" at bounding box center [1002, 443] width 21 height 21
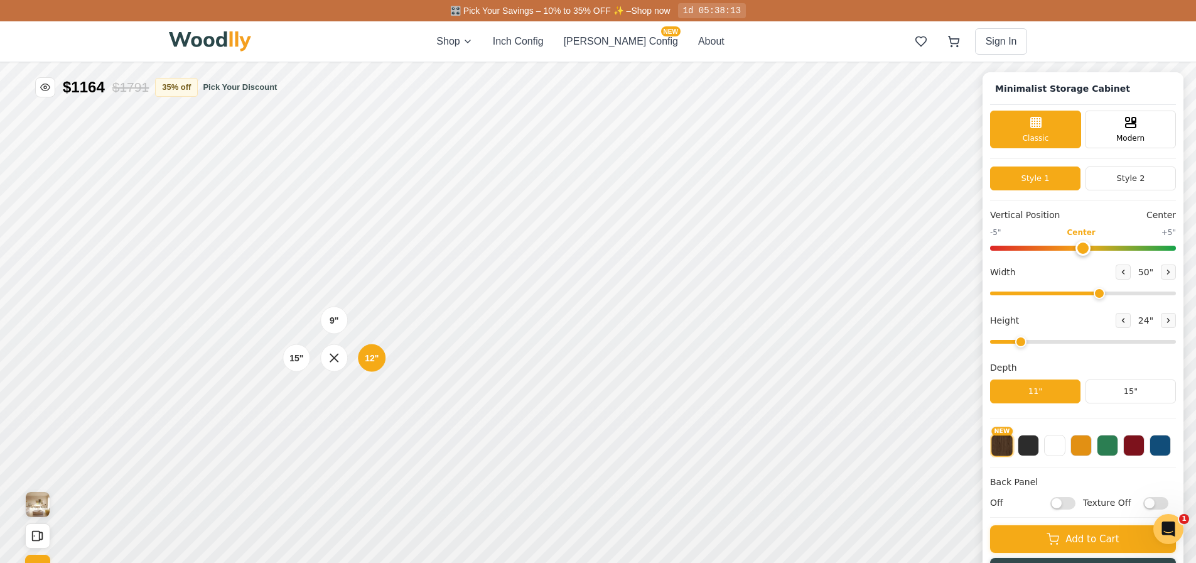
click at [325, 419] on div "9" 12" 15"" at bounding box center [334, 358] width 126 height 126
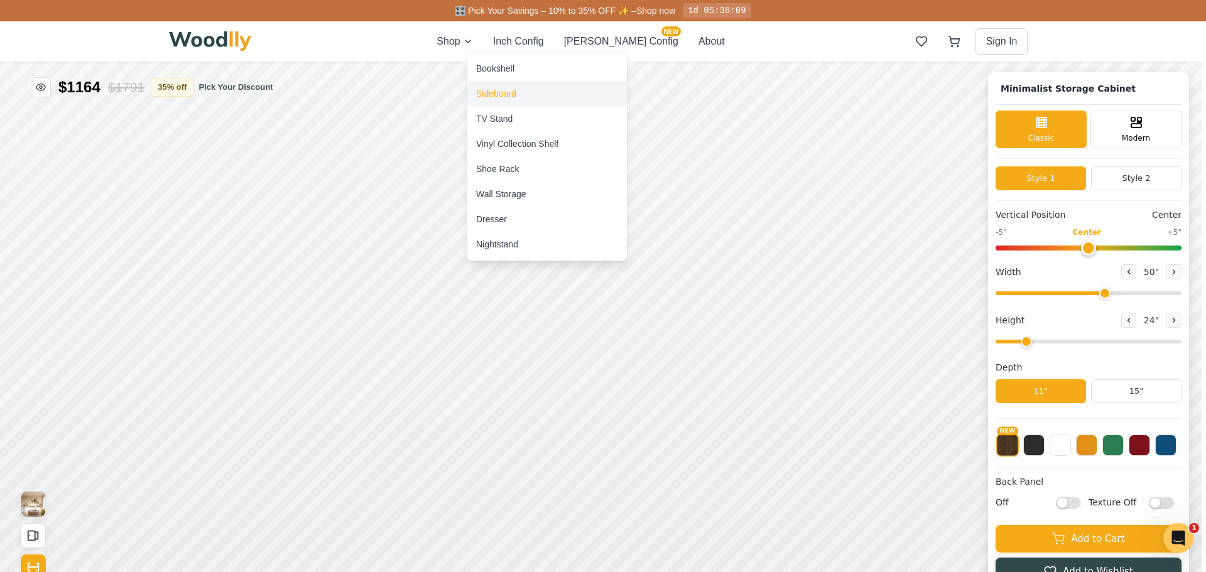
click at [540, 94] on div "Sideboard" at bounding box center [547, 93] width 160 height 25
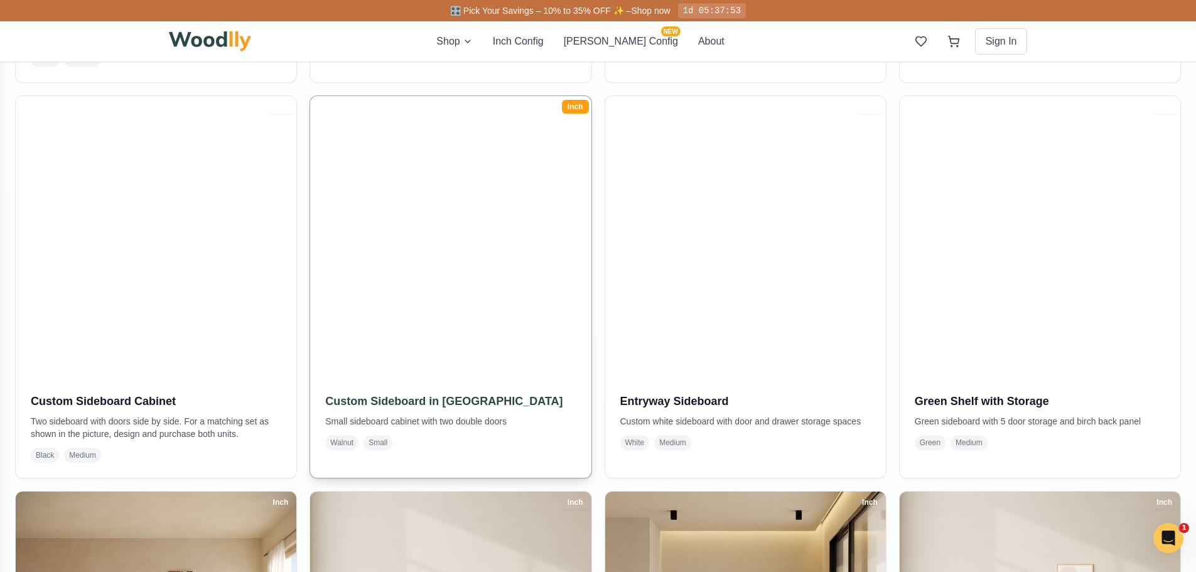
scroll to position [628, 0]
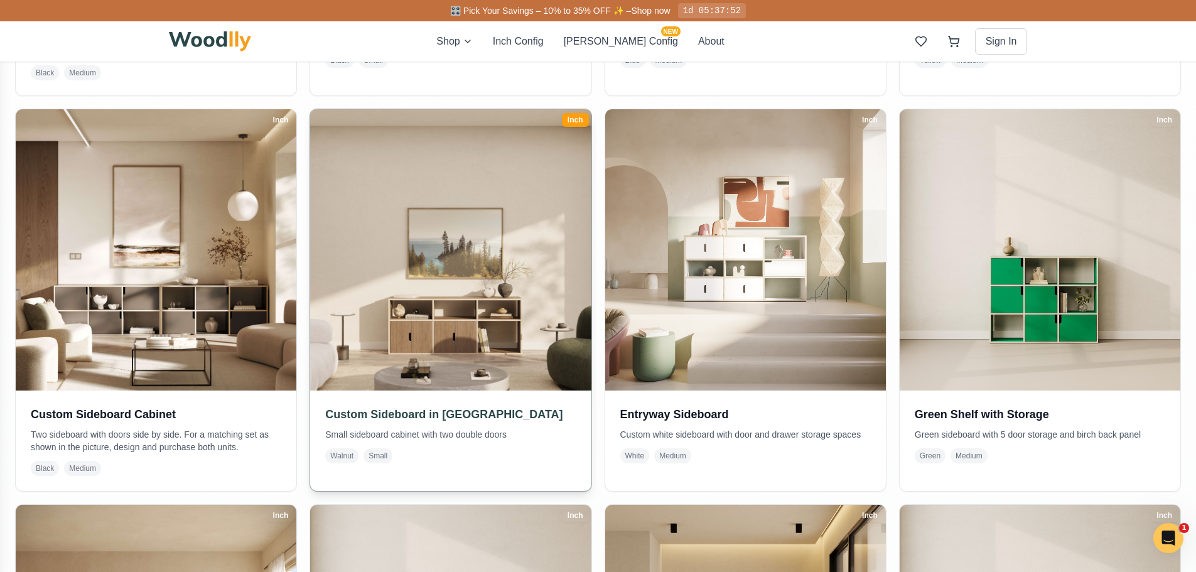
click at [450, 298] on img at bounding box center [450, 249] width 295 height 295
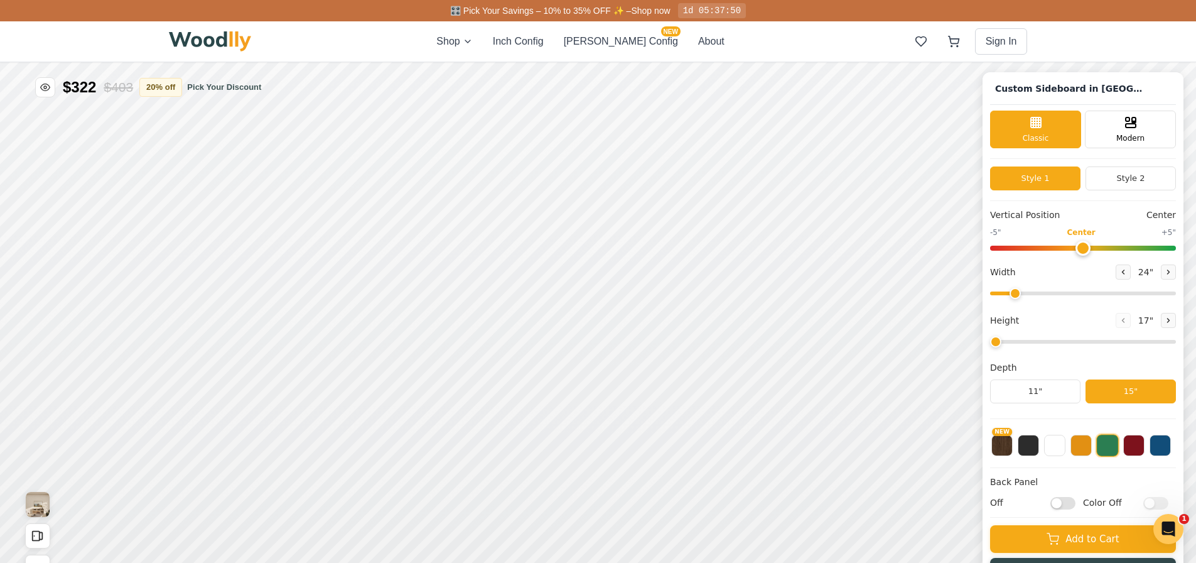
type input "62"
type input "2"
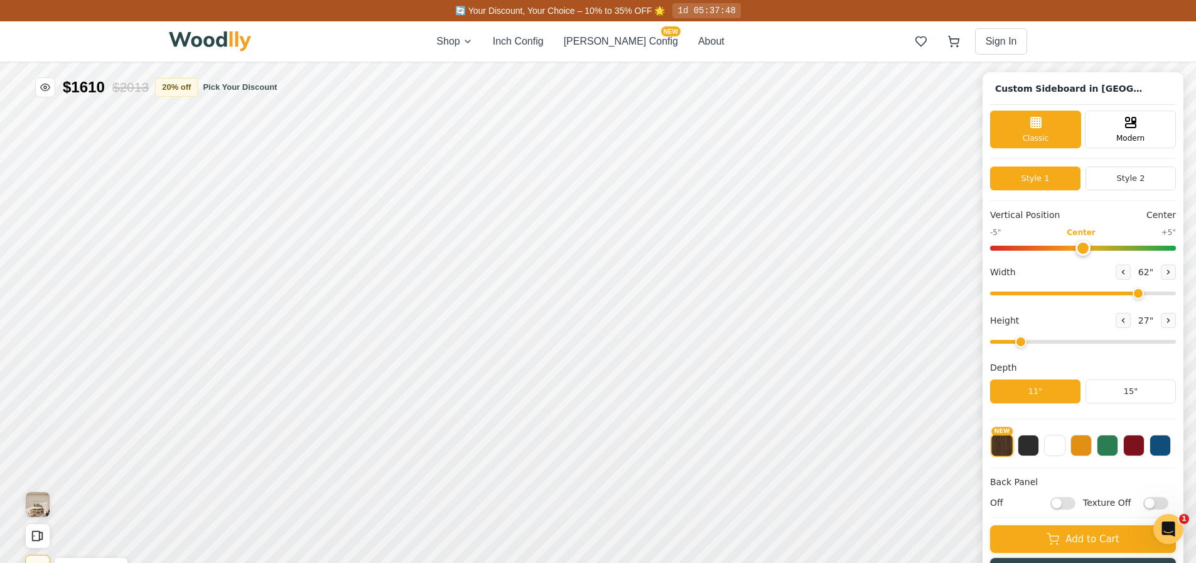
click at [40, 557] on button "Show Dimensions" at bounding box center [37, 567] width 25 height 25
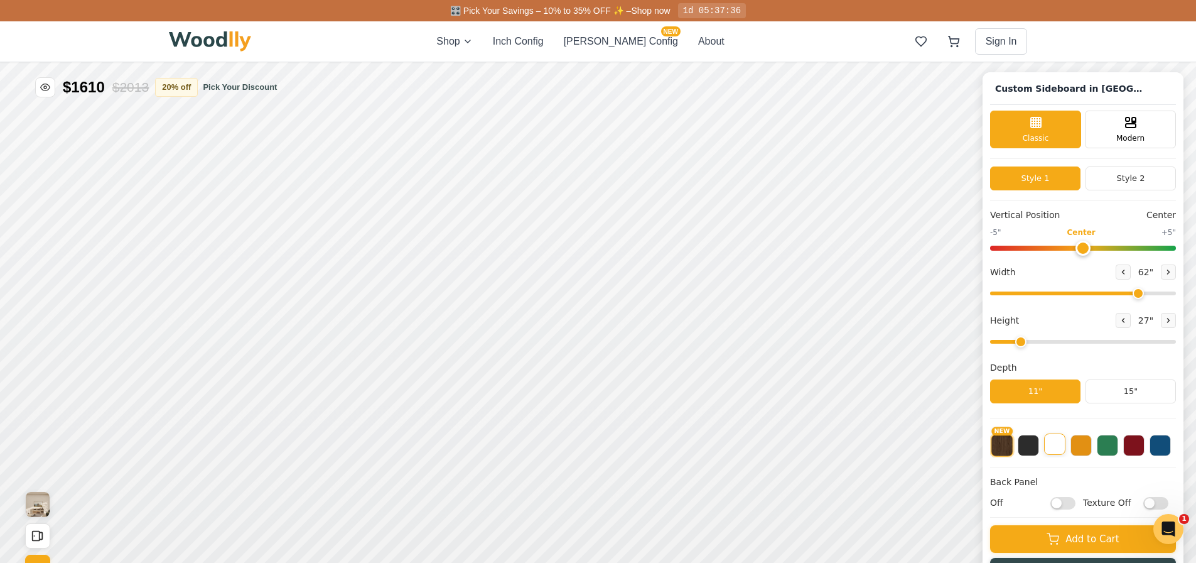
click at [1060, 445] on button at bounding box center [1054, 443] width 21 height 21
drag, startPoint x: 1135, startPoint y: 288, endPoint x: 1107, endPoint y: 300, distance: 31.5
type input "50"
click at [1107, 295] on input "range" at bounding box center [1083, 293] width 186 height 4
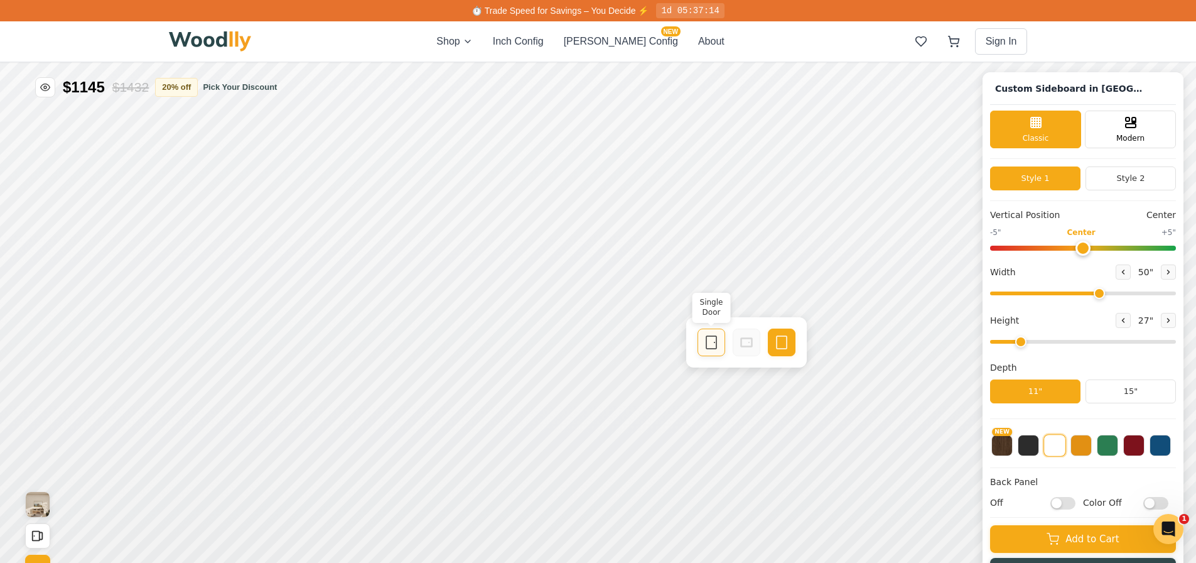
click at [707, 352] on div "Single Door" at bounding box center [712, 342] width 28 height 28
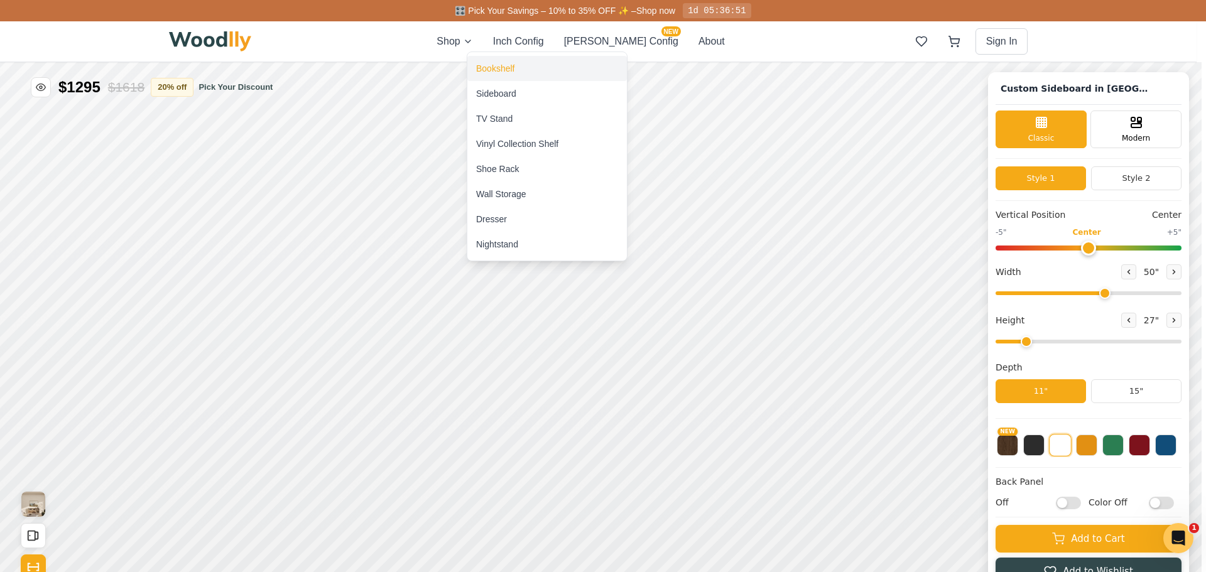
click at [506, 62] on div "Bookshelf" at bounding box center [547, 68] width 160 height 25
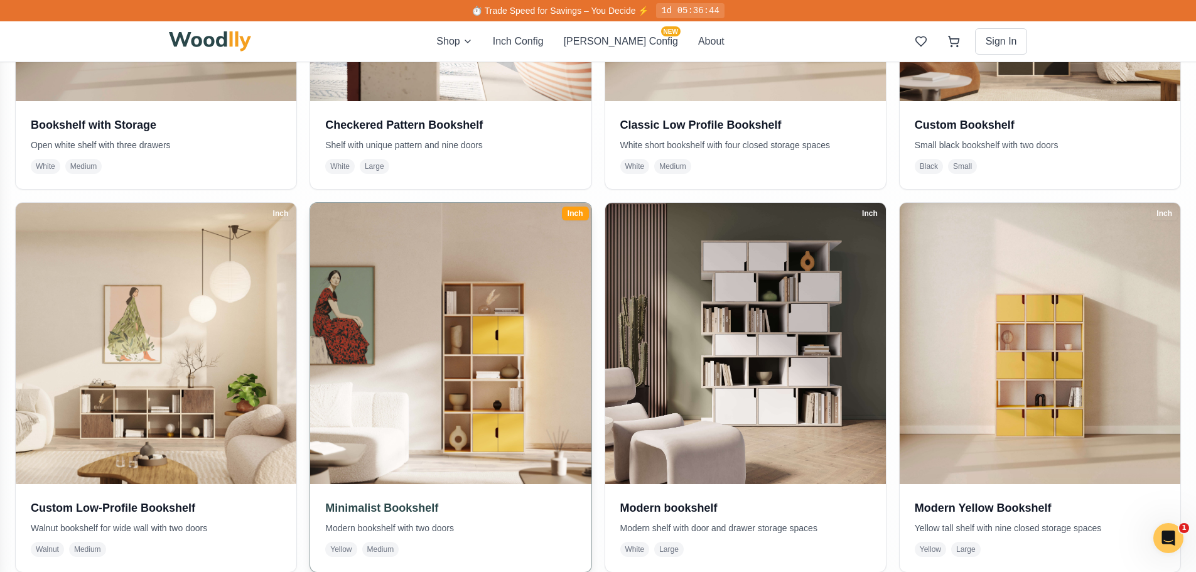
scroll to position [565, 0]
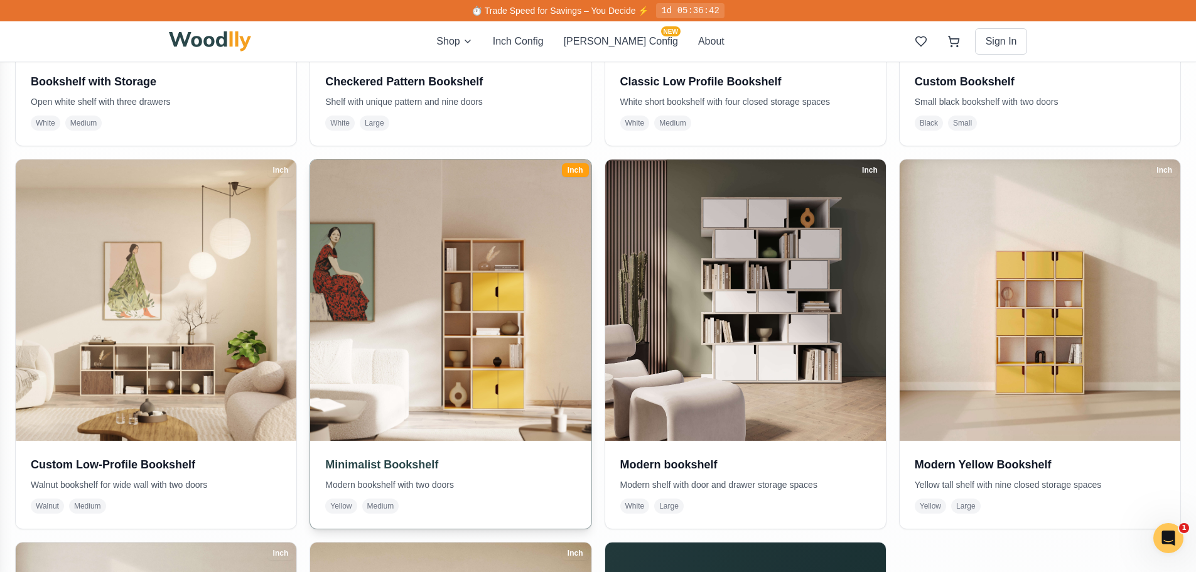
click at [500, 379] on img at bounding box center [450, 300] width 295 height 295
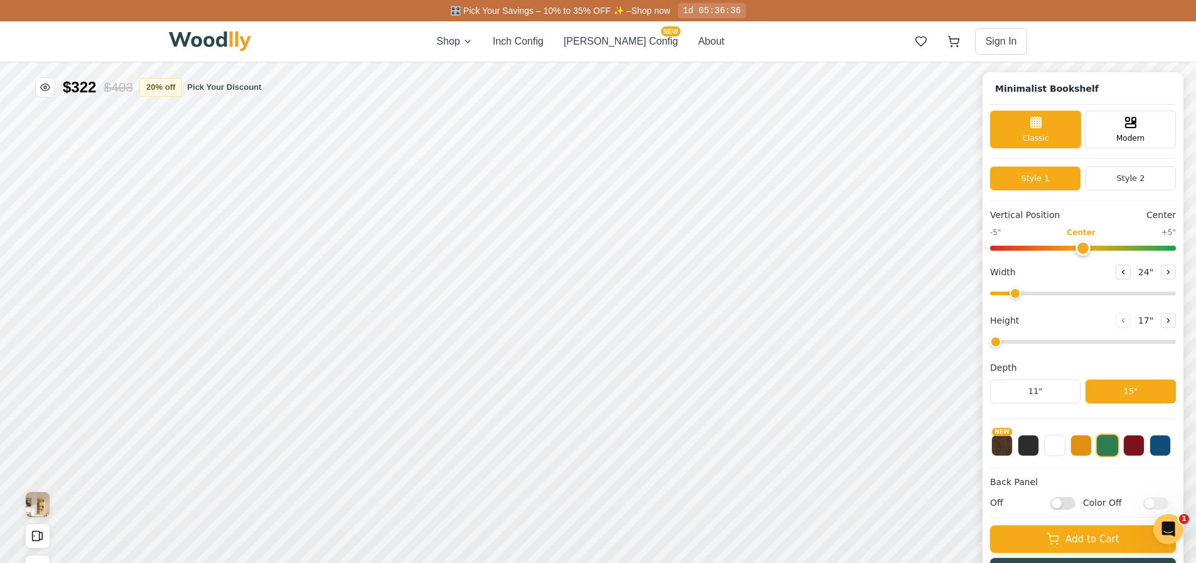
type input "-5"
type input "32"
type input "5"
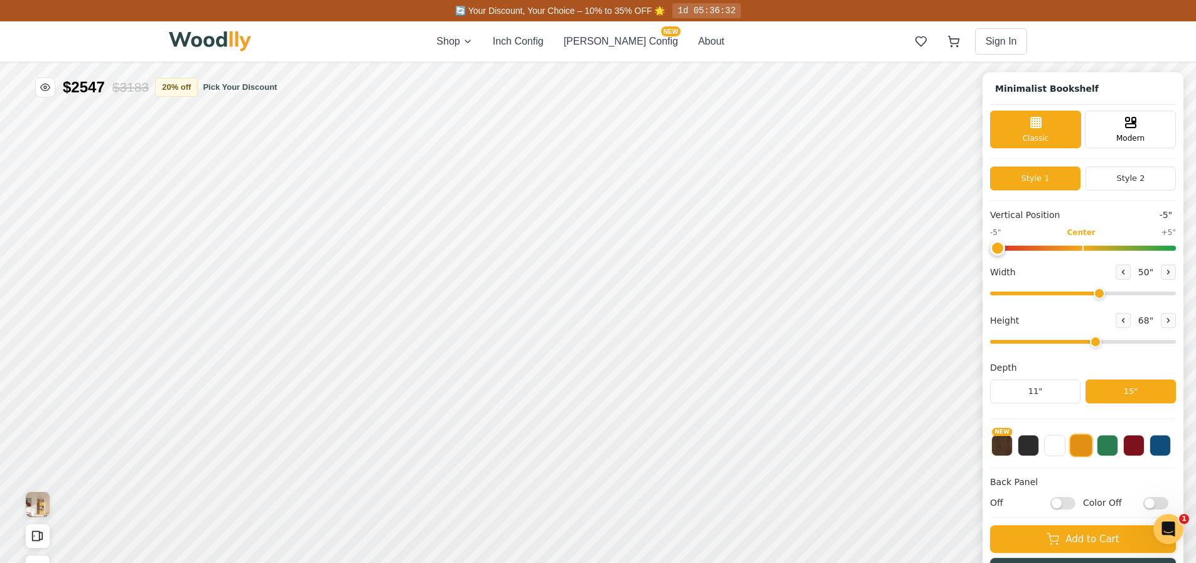
drag, startPoint x: 1053, startPoint y: 293, endPoint x: 1107, endPoint y: 294, distance: 54.6
type input "50"
click at [1107, 294] on input "range" at bounding box center [1083, 293] width 186 height 4
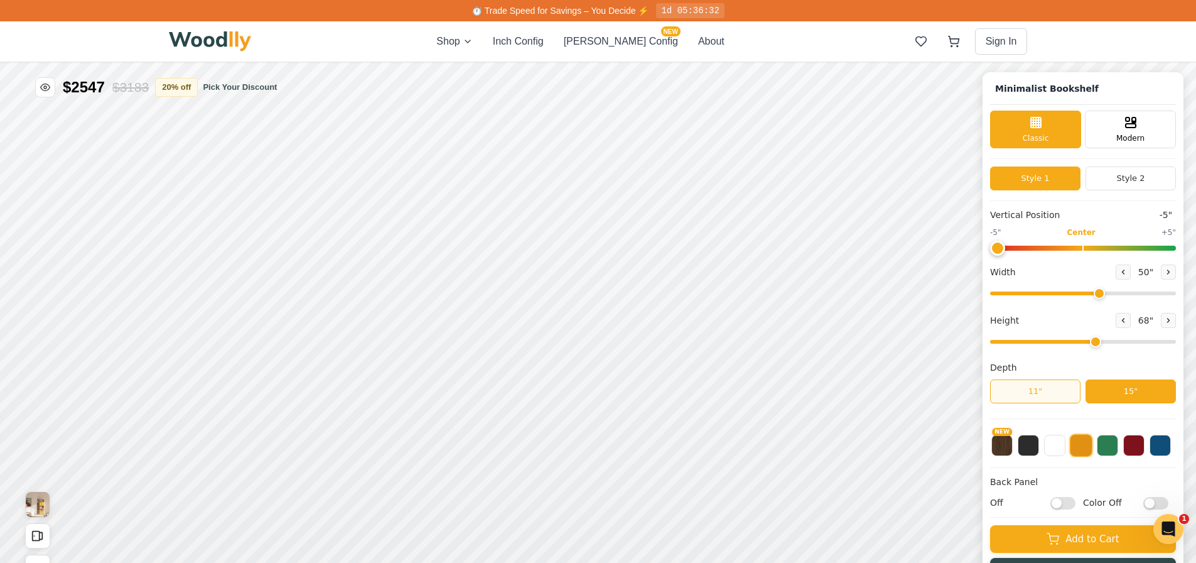
click at [1044, 396] on button "11"" at bounding box center [1035, 391] width 90 height 24
click at [1145, 382] on button "15"" at bounding box center [1131, 391] width 90 height 24
click at [1038, 398] on button "11"" at bounding box center [1035, 391] width 90 height 24
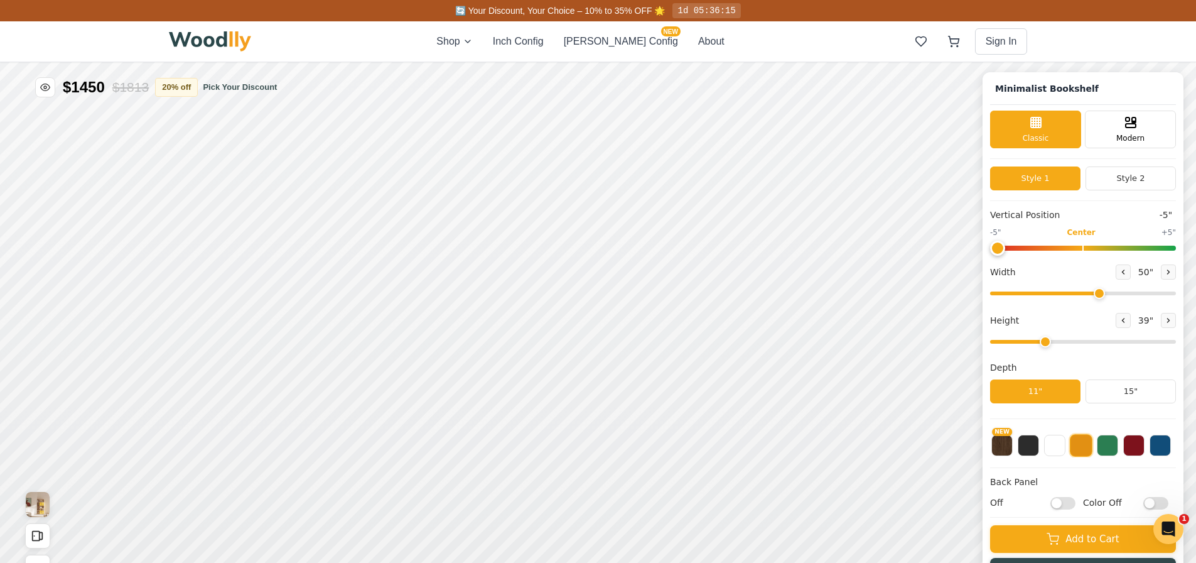
drag, startPoint x: 1101, startPoint y: 344, endPoint x: 1061, endPoint y: 343, distance: 39.6
type input "3"
click at [1061, 343] on input "range" at bounding box center [1083, 342] width 186 height 4
